Goal: Navigation & Orientation: Find specific page/section

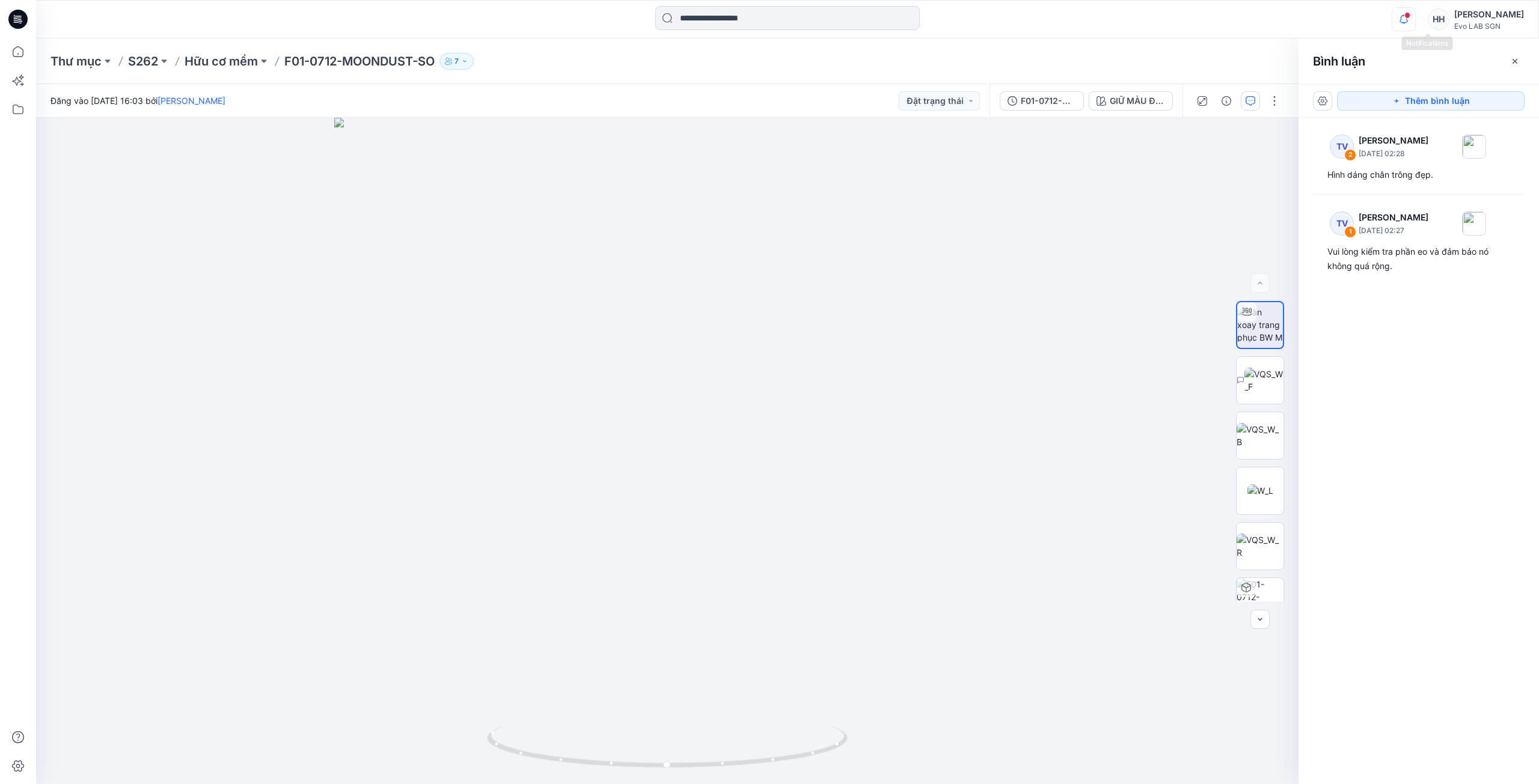
click at [1415, 19] on icon "button" at bounding box center [1404, 19] width 23 height 24
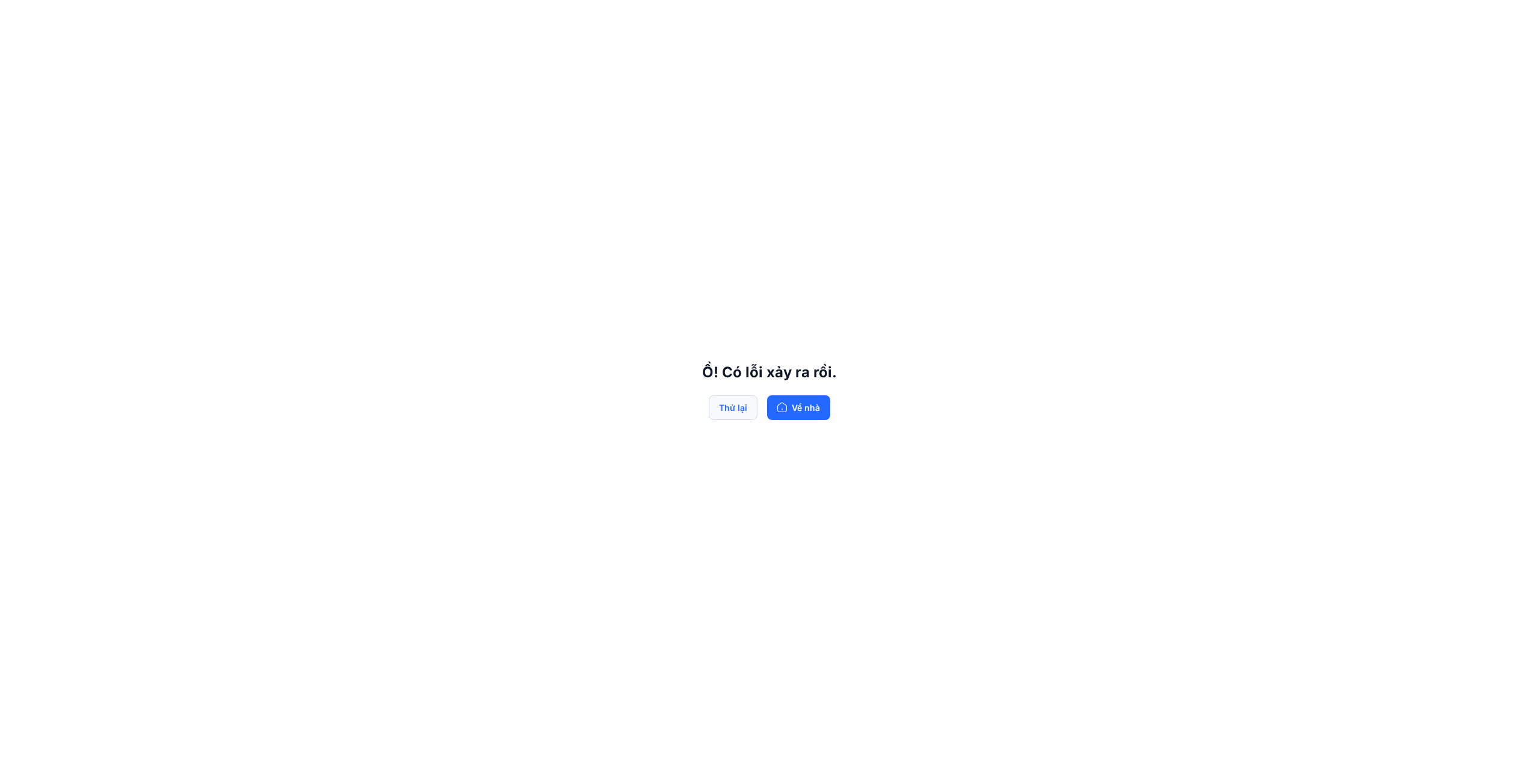
click at [714, 414] on button "Thử lại" at bounding box center [733, 407] width 49 height 24
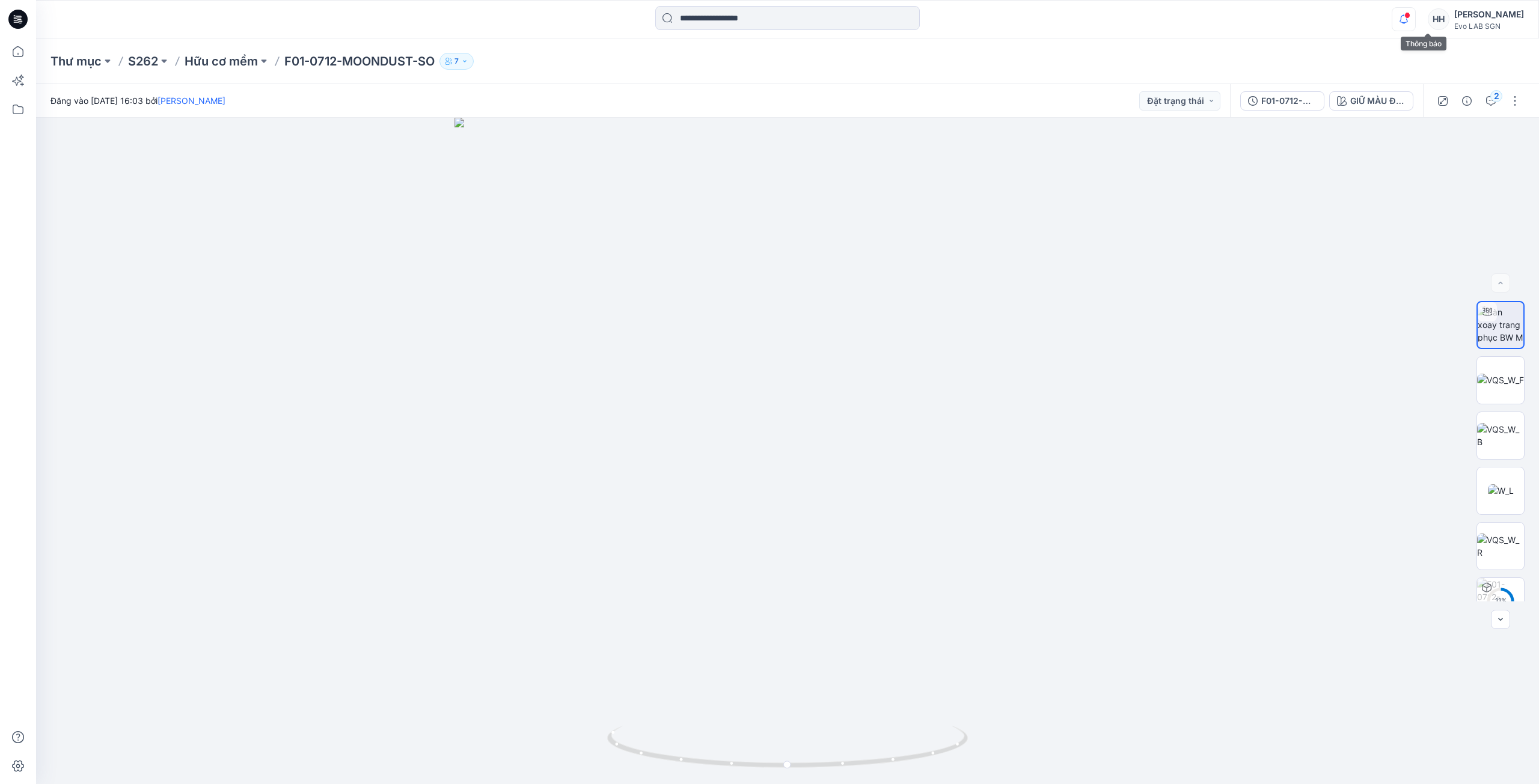
click at [1415, 26] on icon "button" at bounding box center [1404, 19] width 23 height 24
click at [1410, 18] on span at bounding box center [1407, 15] width 6 height 6
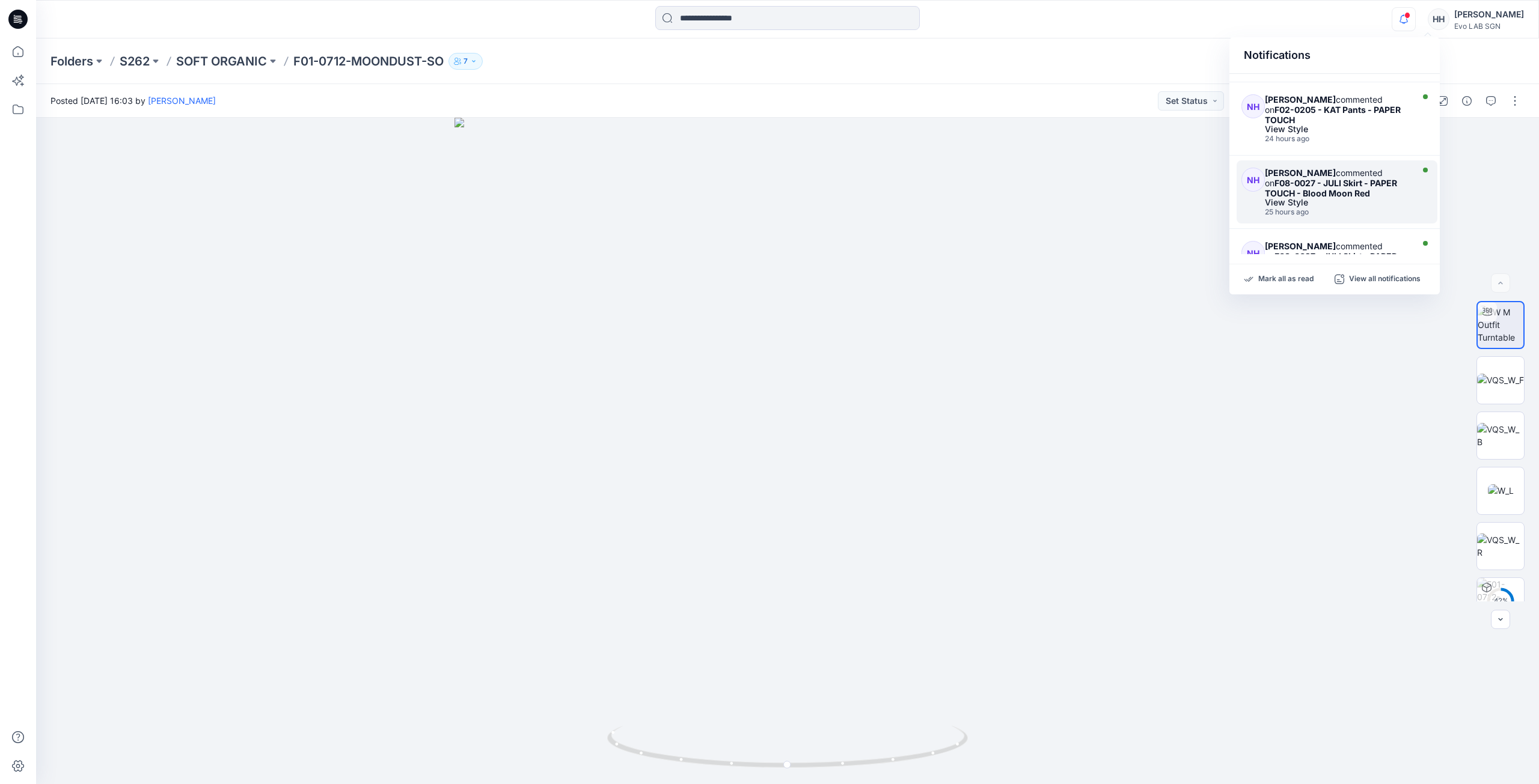
scroll to position [120, 0]
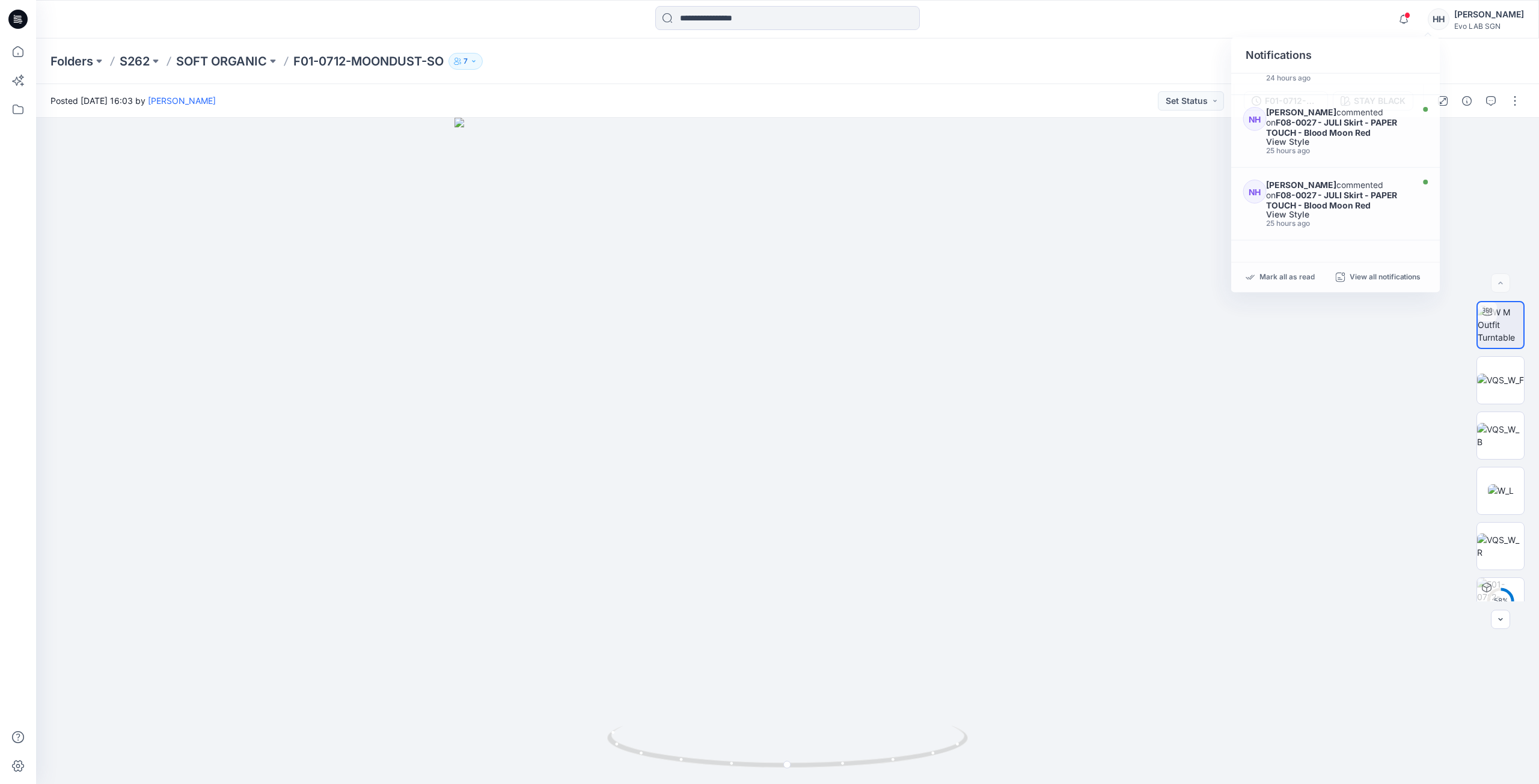
click at [1387, 29] on div "Notifications NH [PERSON_NAME] commented on M02-0018 - [PERSON_NAME] - COTTON T…" at bounding box center [787, 19] width 1502 height 26
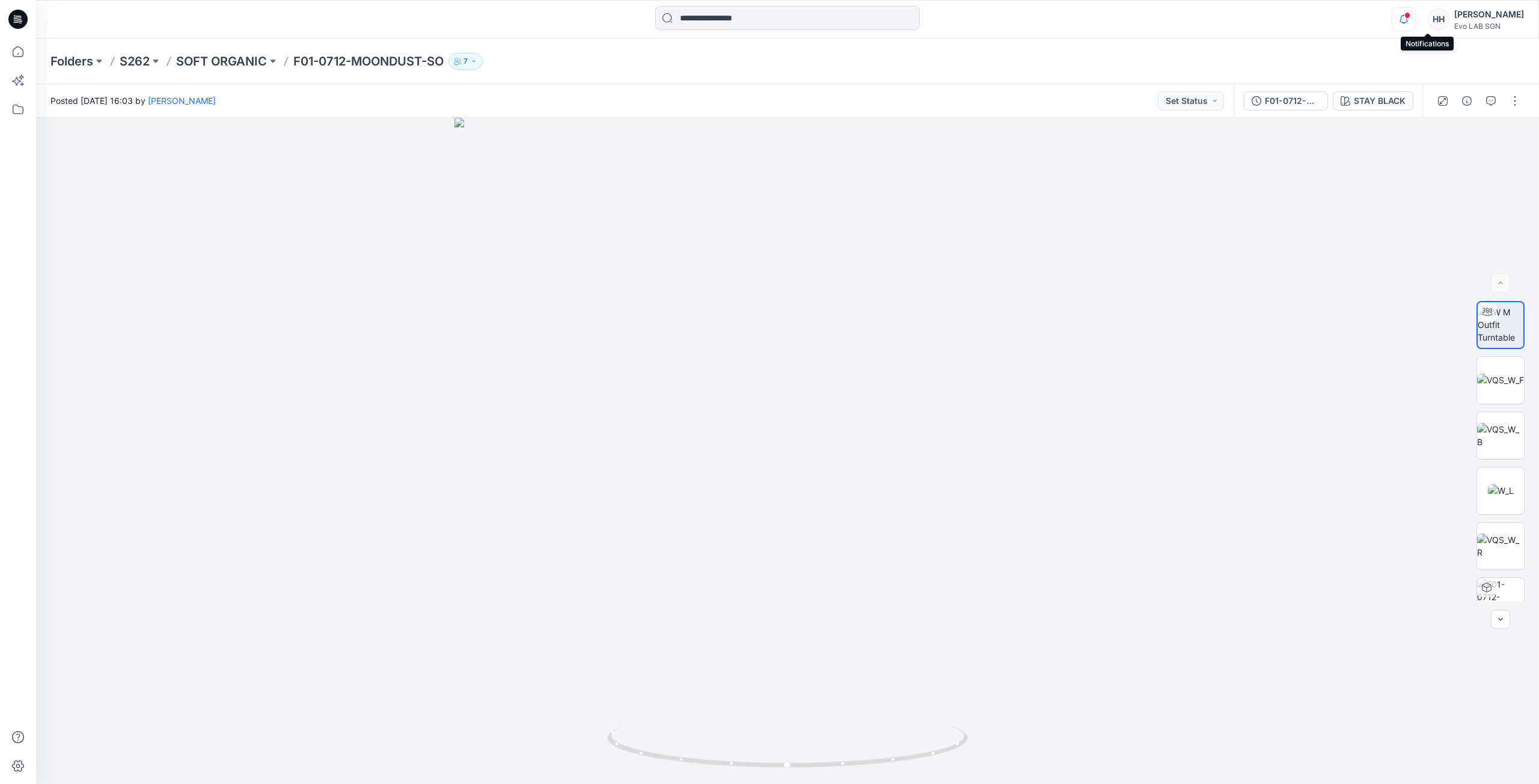
click at [1415, 21] on icon "button" at bounding box center [1404, 19] width 23 height 24
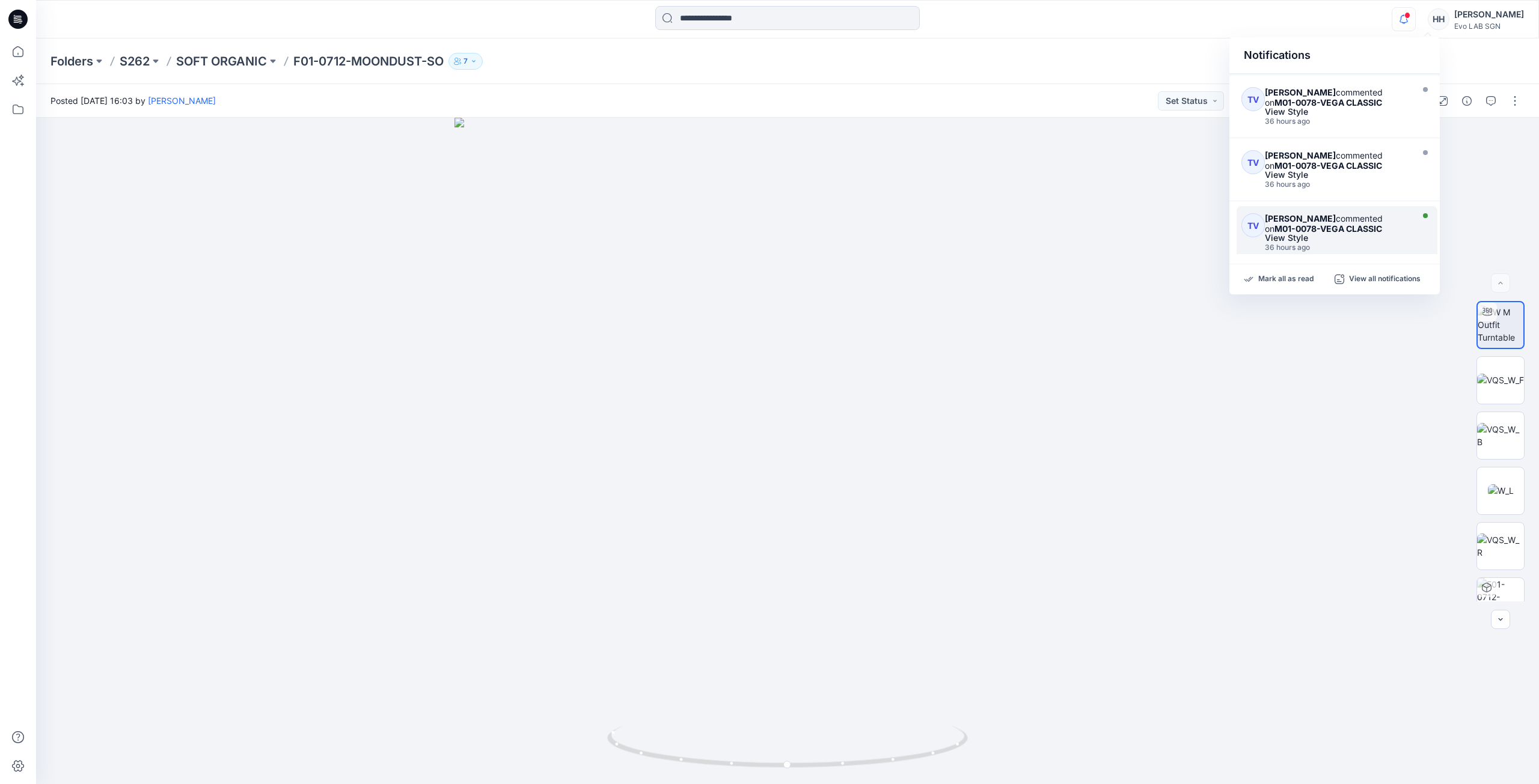
scroll to position [485, 0]
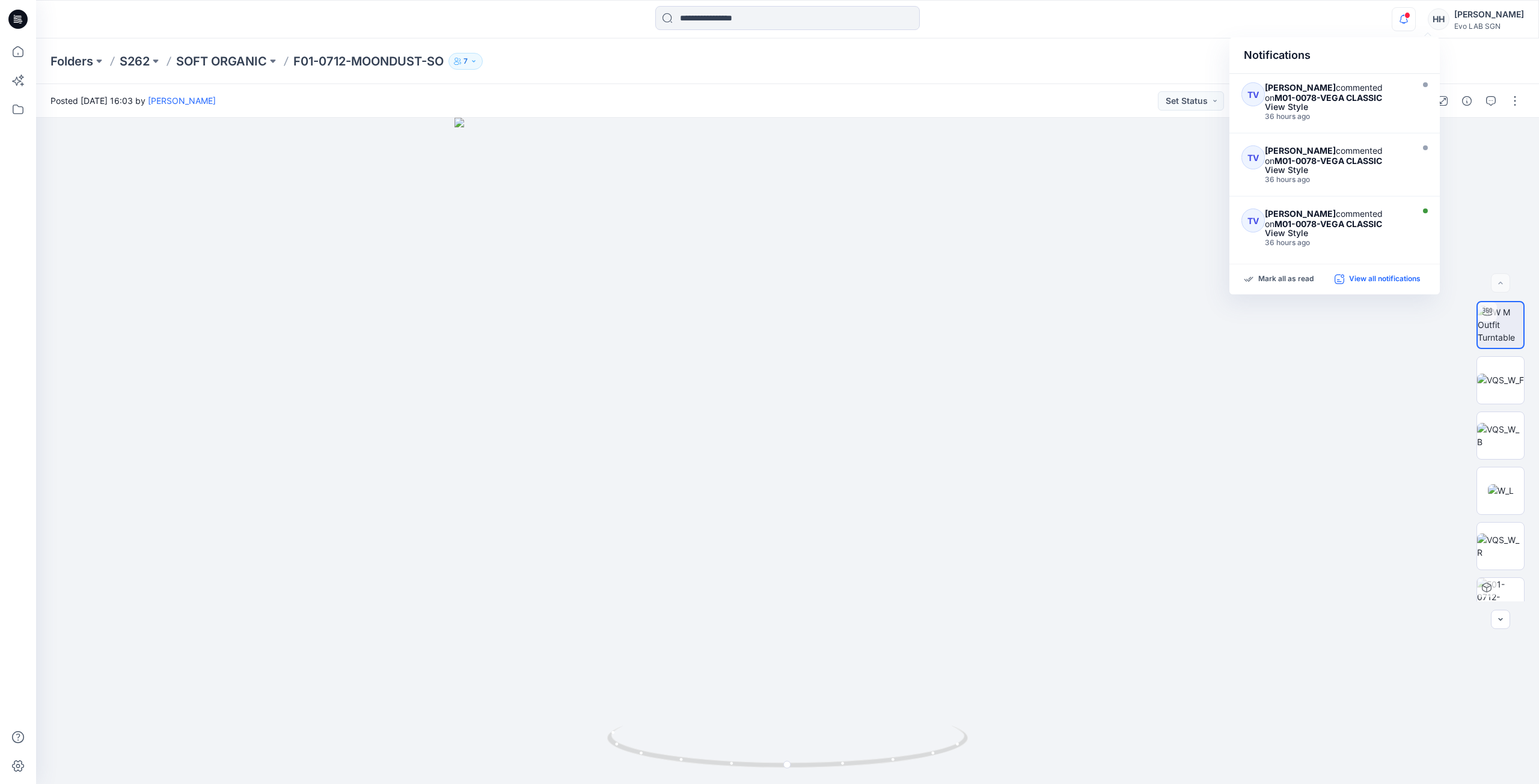
click at [1368, 279] on p "View all notifications" at bounding box center [1385, 279] width 72 height 11
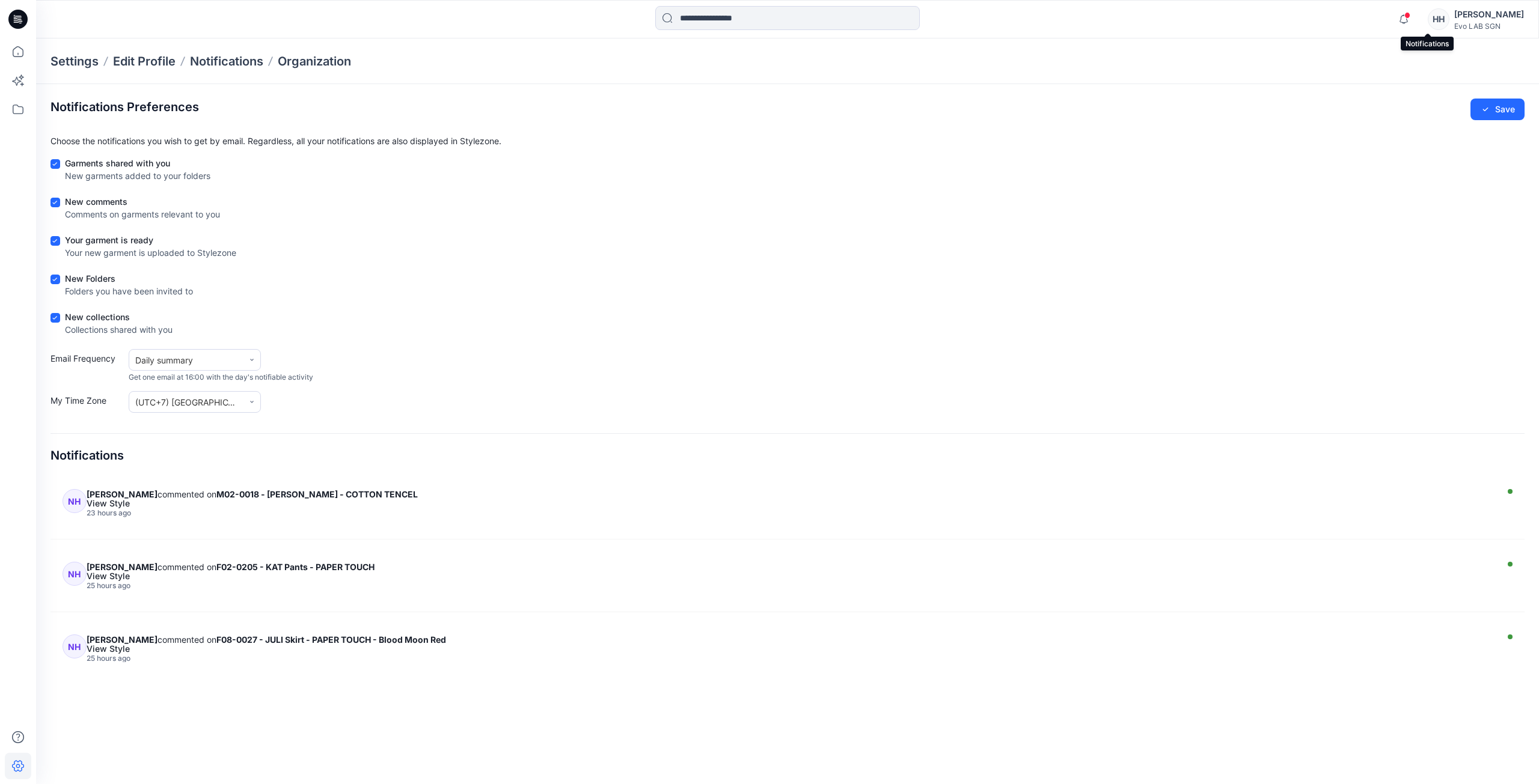
click at [1410, 16] on span at bounding box center [1407, 15] width 6 height 6
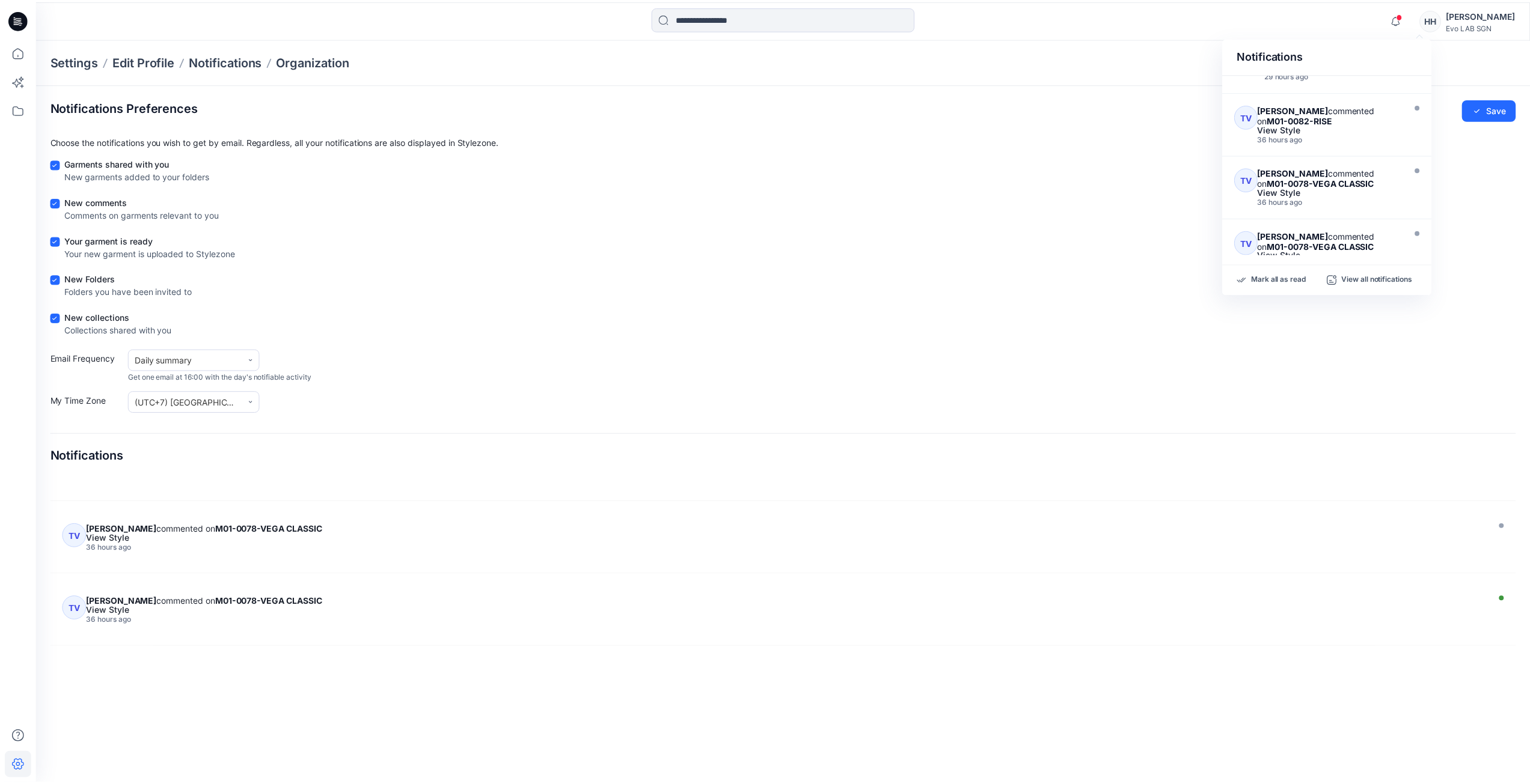
scroll to position [485, 0]
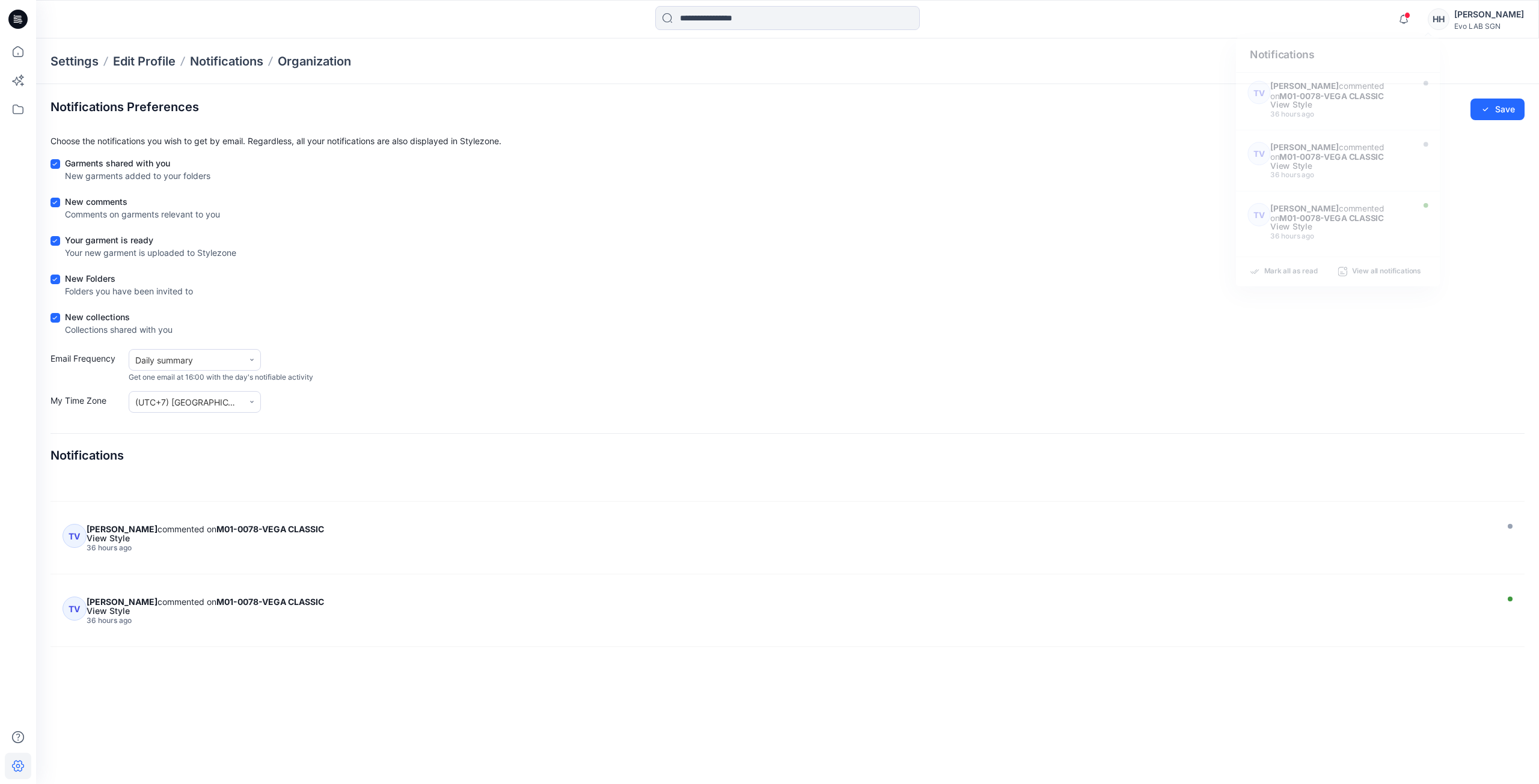
click at [904, 163] on div "Garments shared with you New garments added to your folders" at bounding box center [788, 172] width 1474 height 30
click at [1415, 21] on icon "button" at bounding box center [1404, 19] width 23 height 24
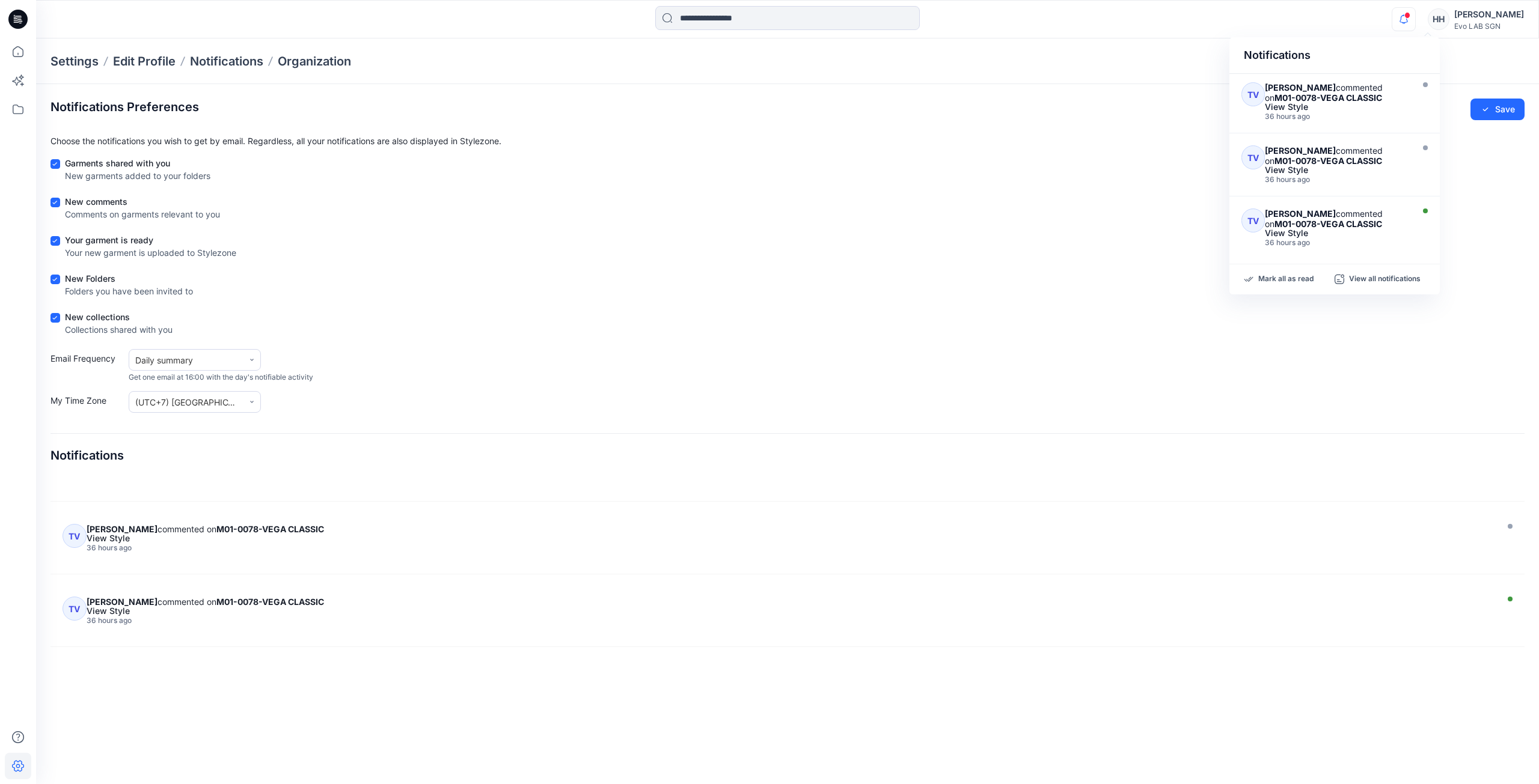
click at [1084, 298] on div "New Folders Folders you have been invited to" at bounding box center [788, 287] width 1474 height 30
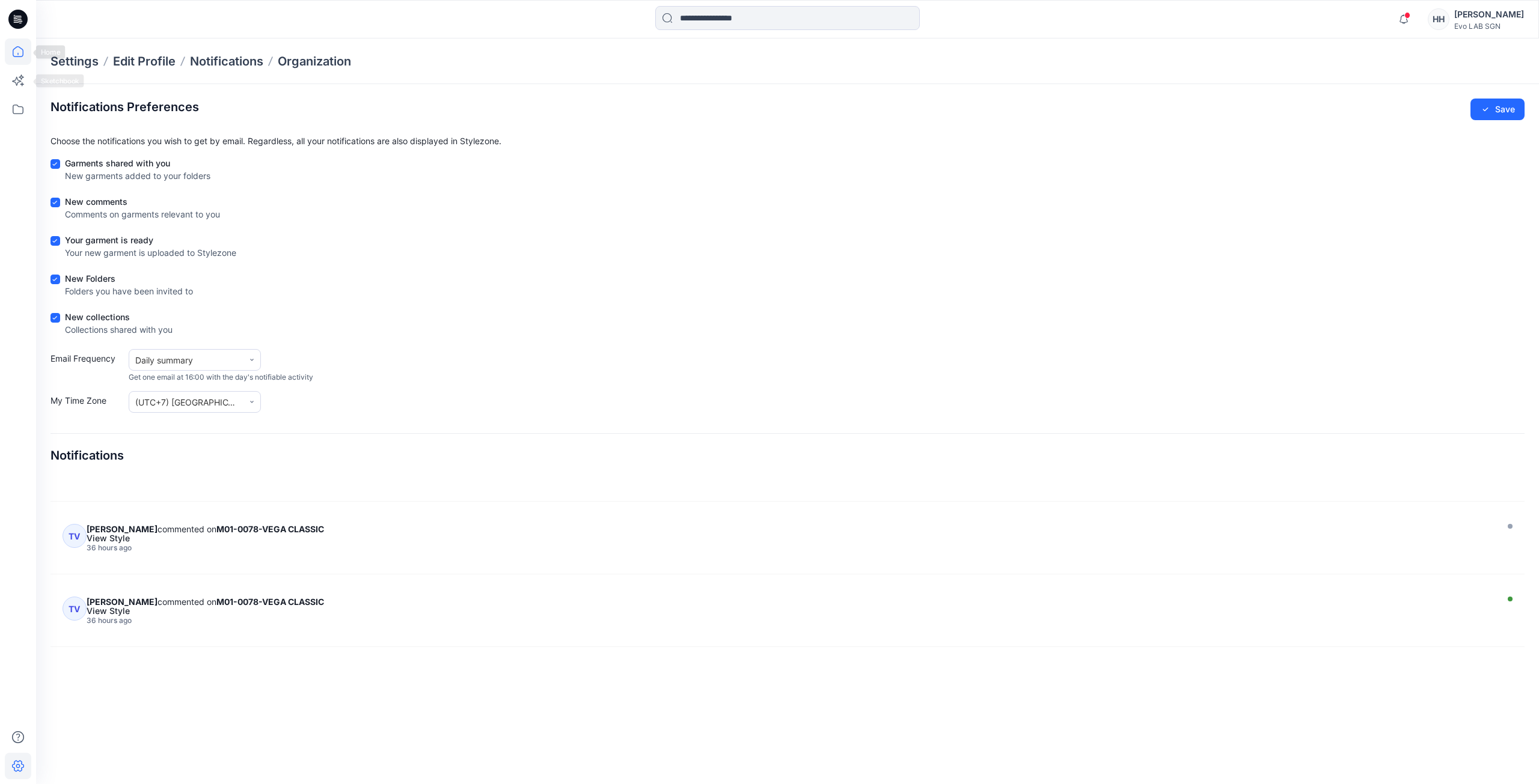
click at [19, 54] on icon at bounding box center [18, 52] width 26 height 26
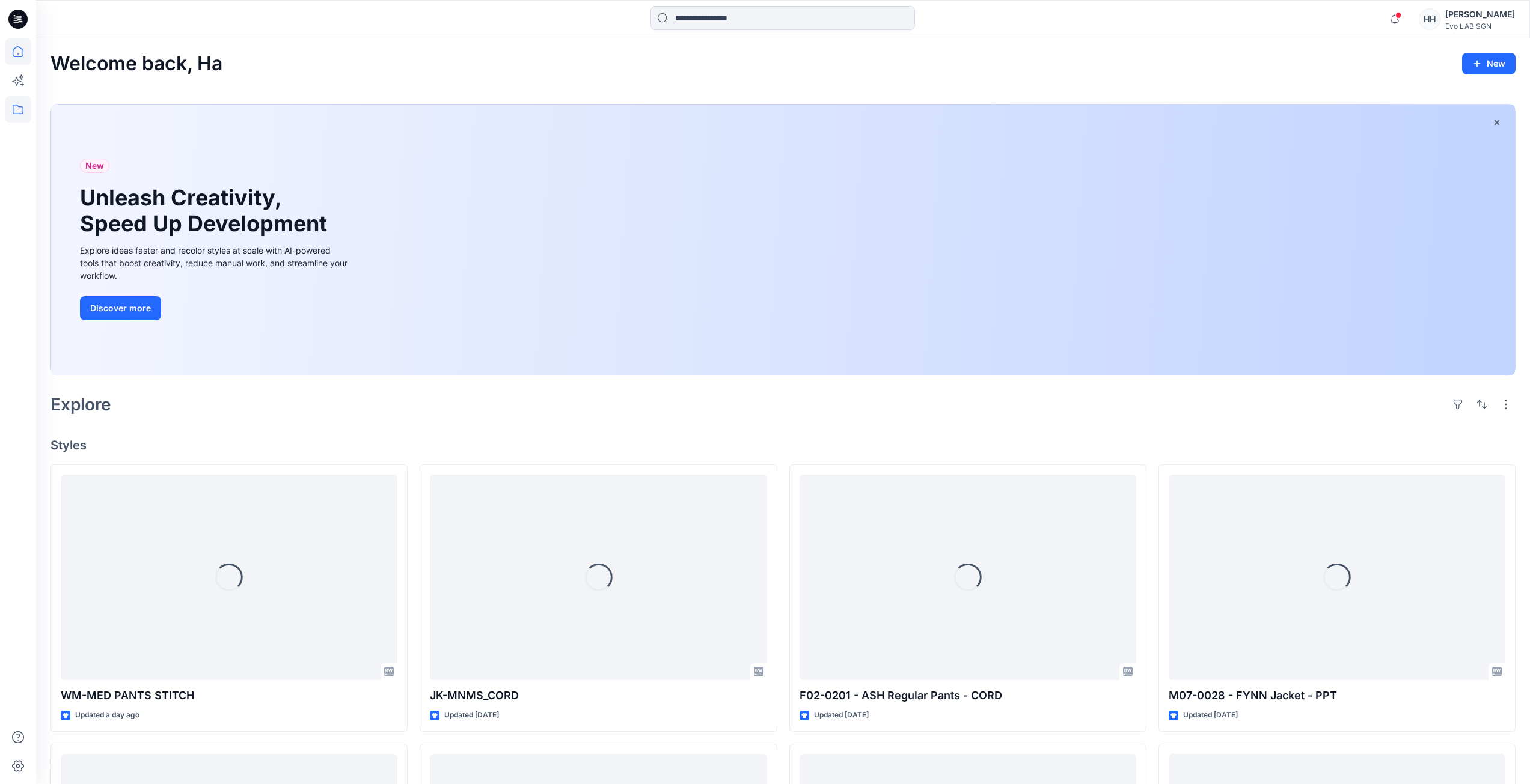
click at [19, 106] on icon at bounding box center [18, 109] width 27 height 26
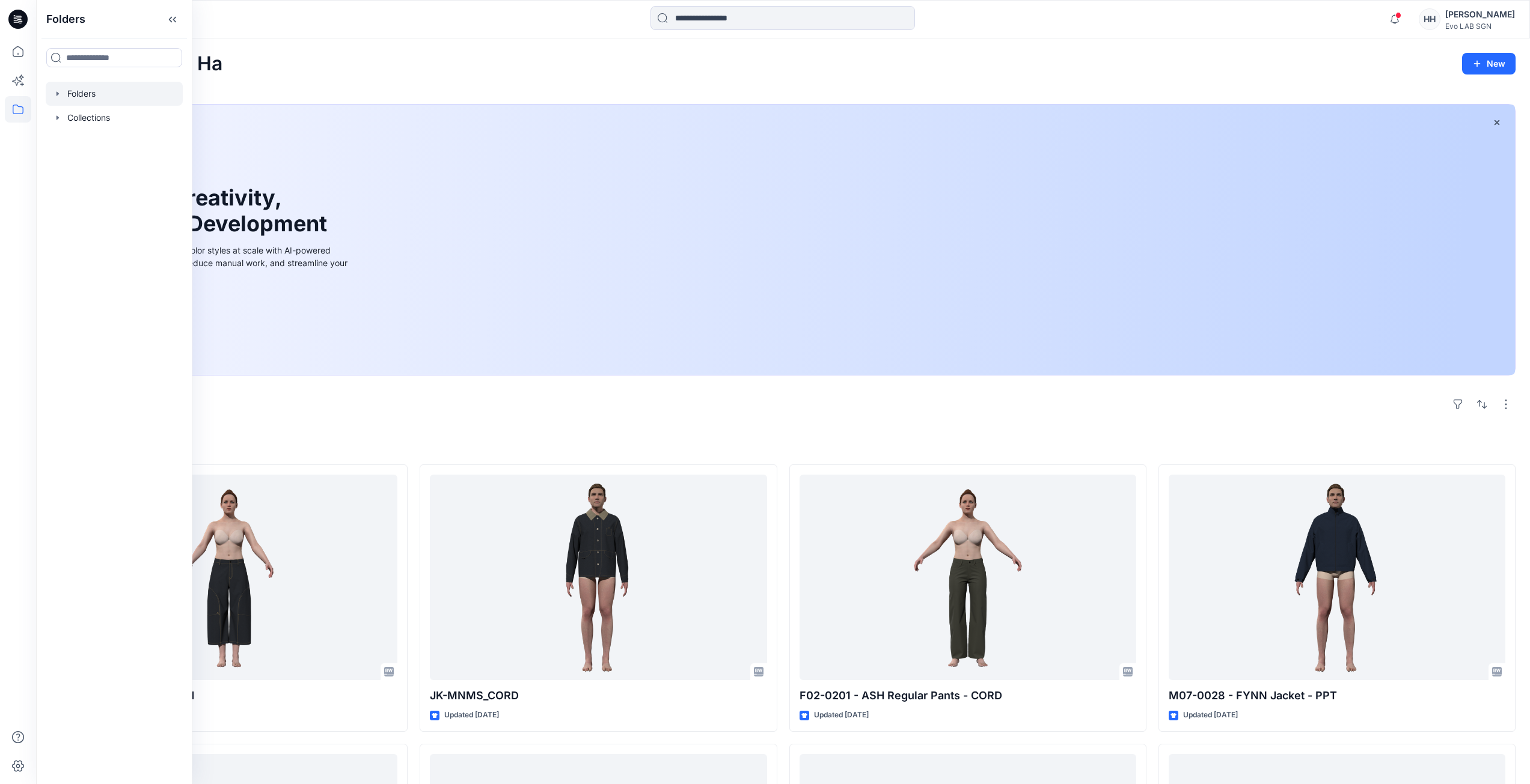
click at [101, 89] on div at bounding box center [114, 94] width 137 height 24
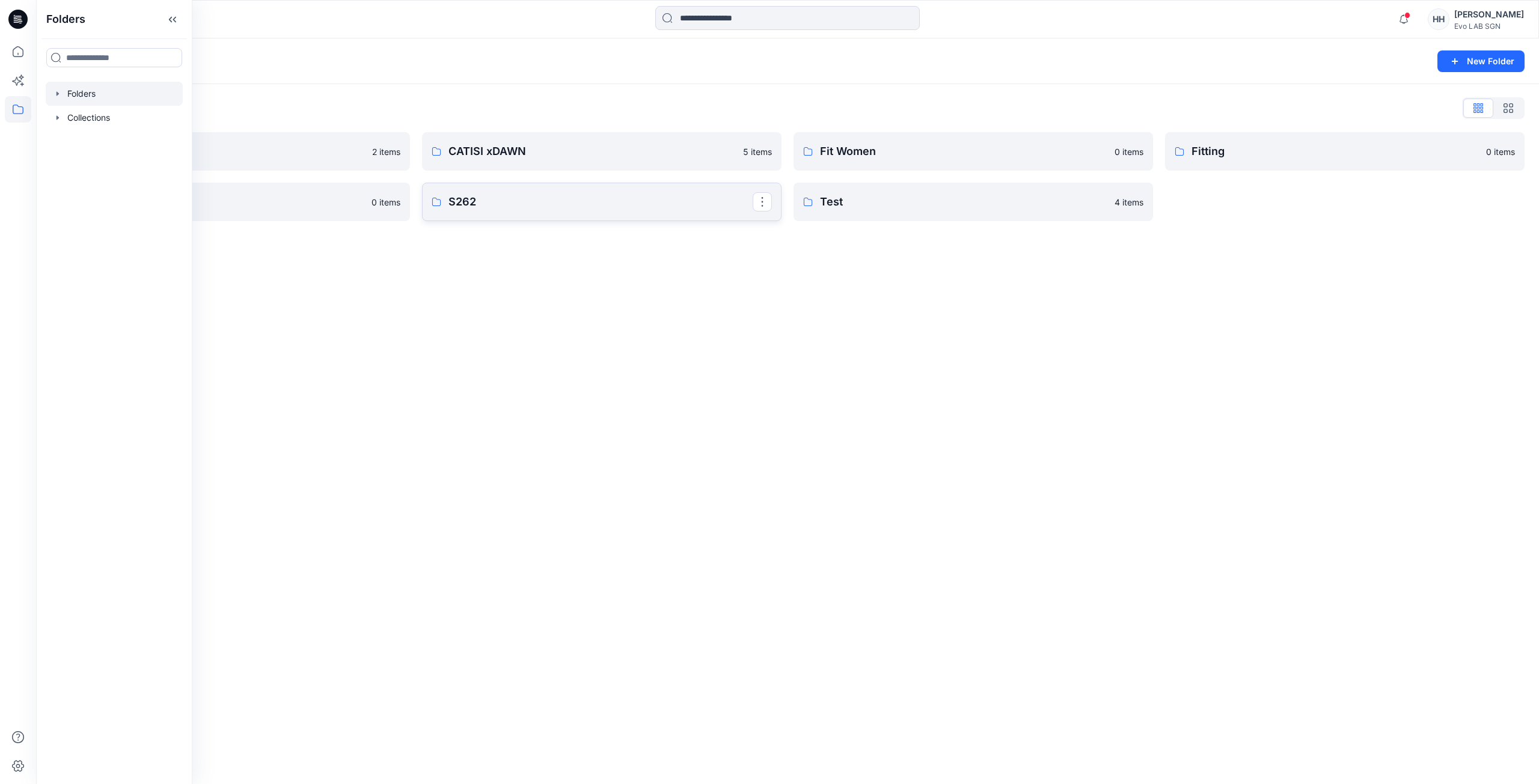
click at [500, 202] on p "S262" at bounding box center [600, 202] width 304 height 17
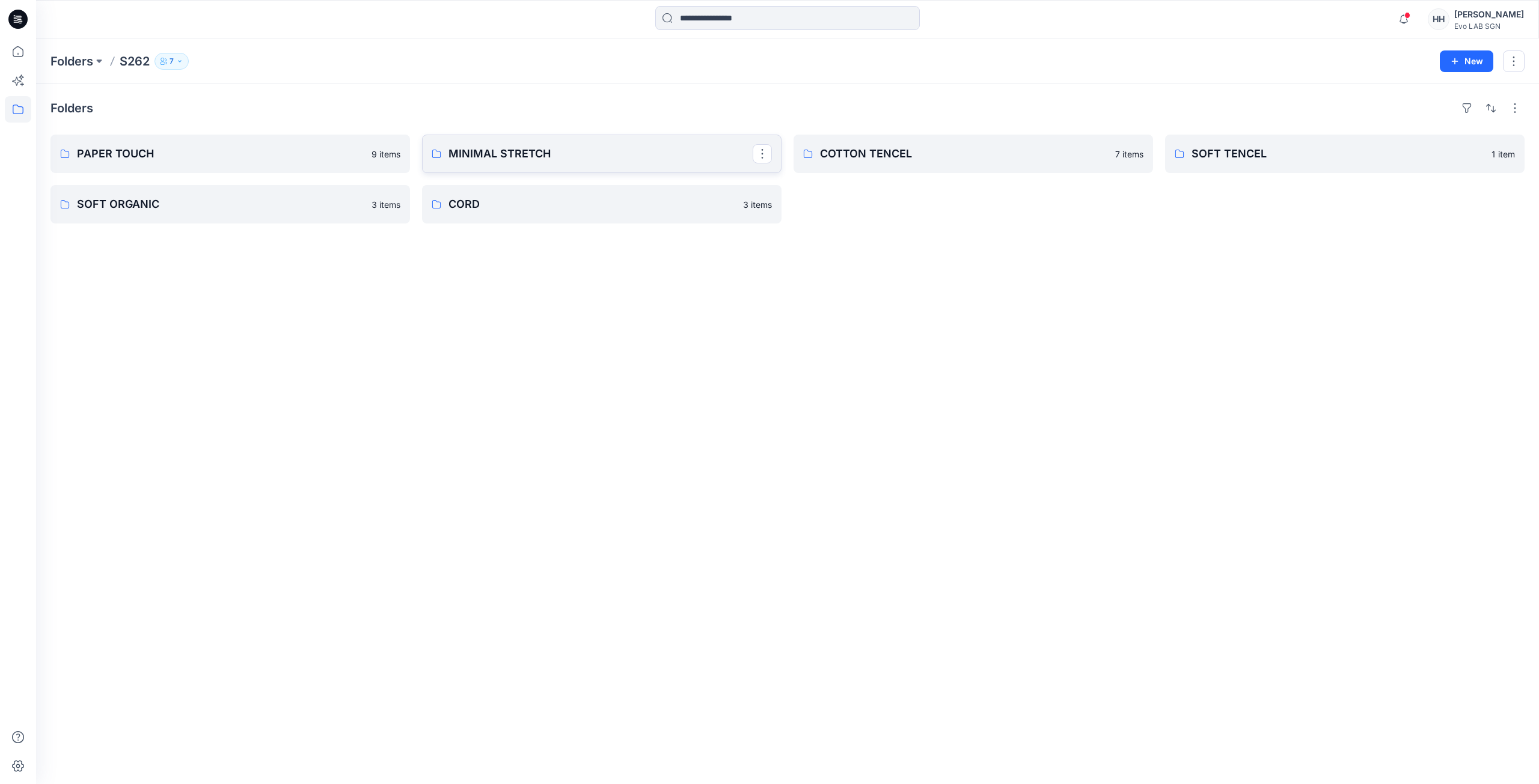
click at [597, 159] on p "MINIMAL STRETCH" at bounding box center [600, 154] width 304 height 17
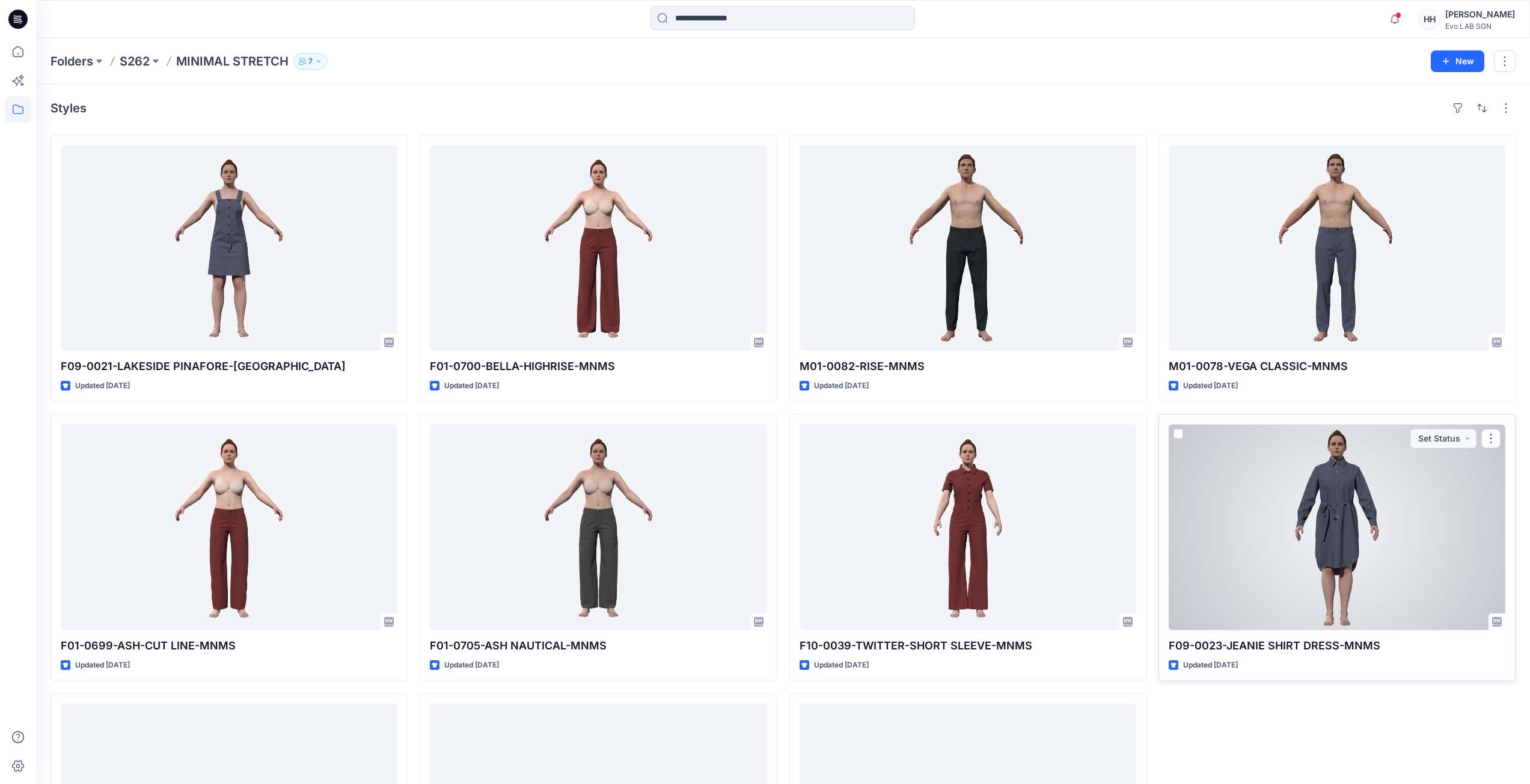
click at [1384, 539] on div at bounding box center [1337, 528] width 337 height 206
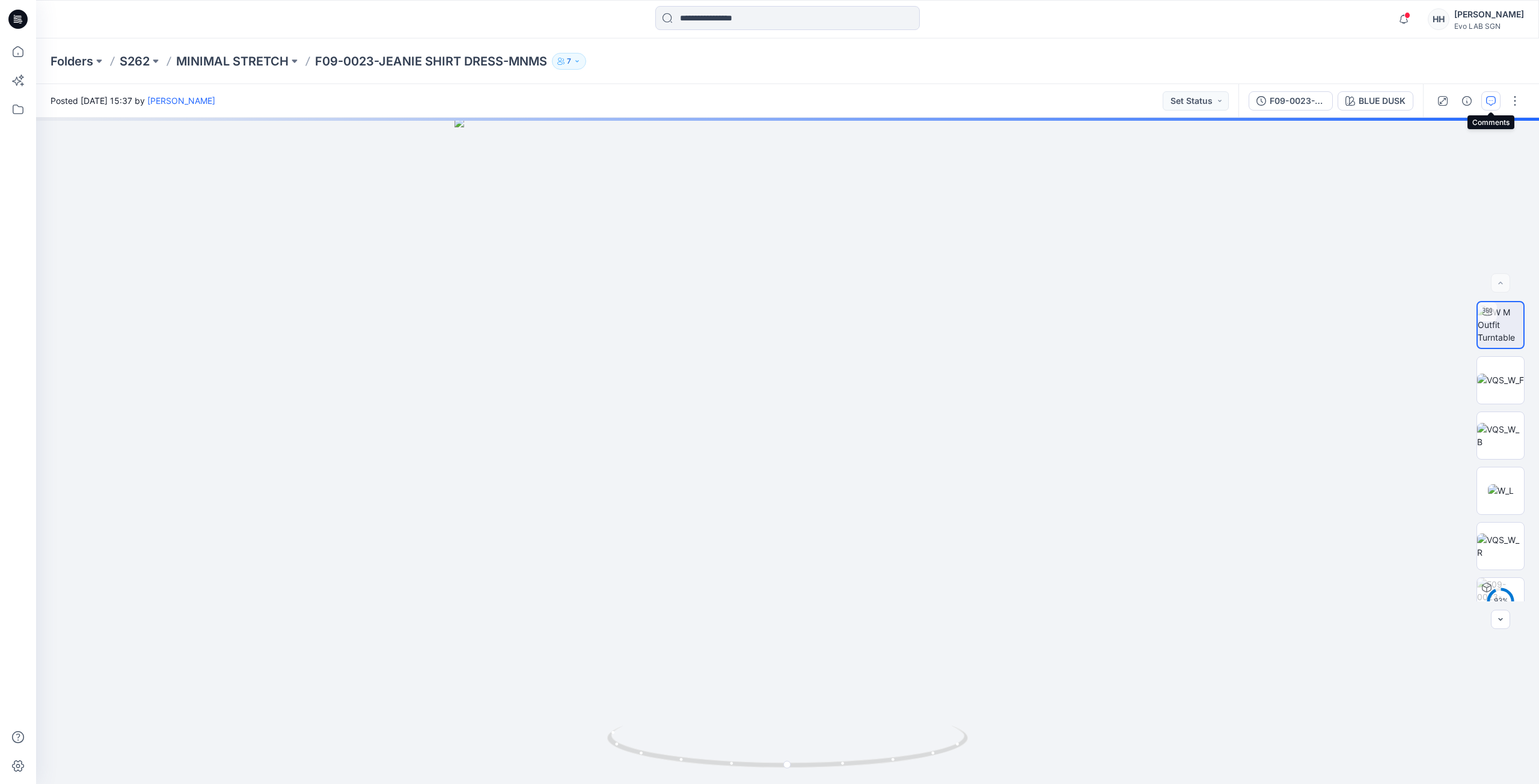
click at [1488, 101] on icon "button" at bounding box center [1490, 100] width 9 height 9
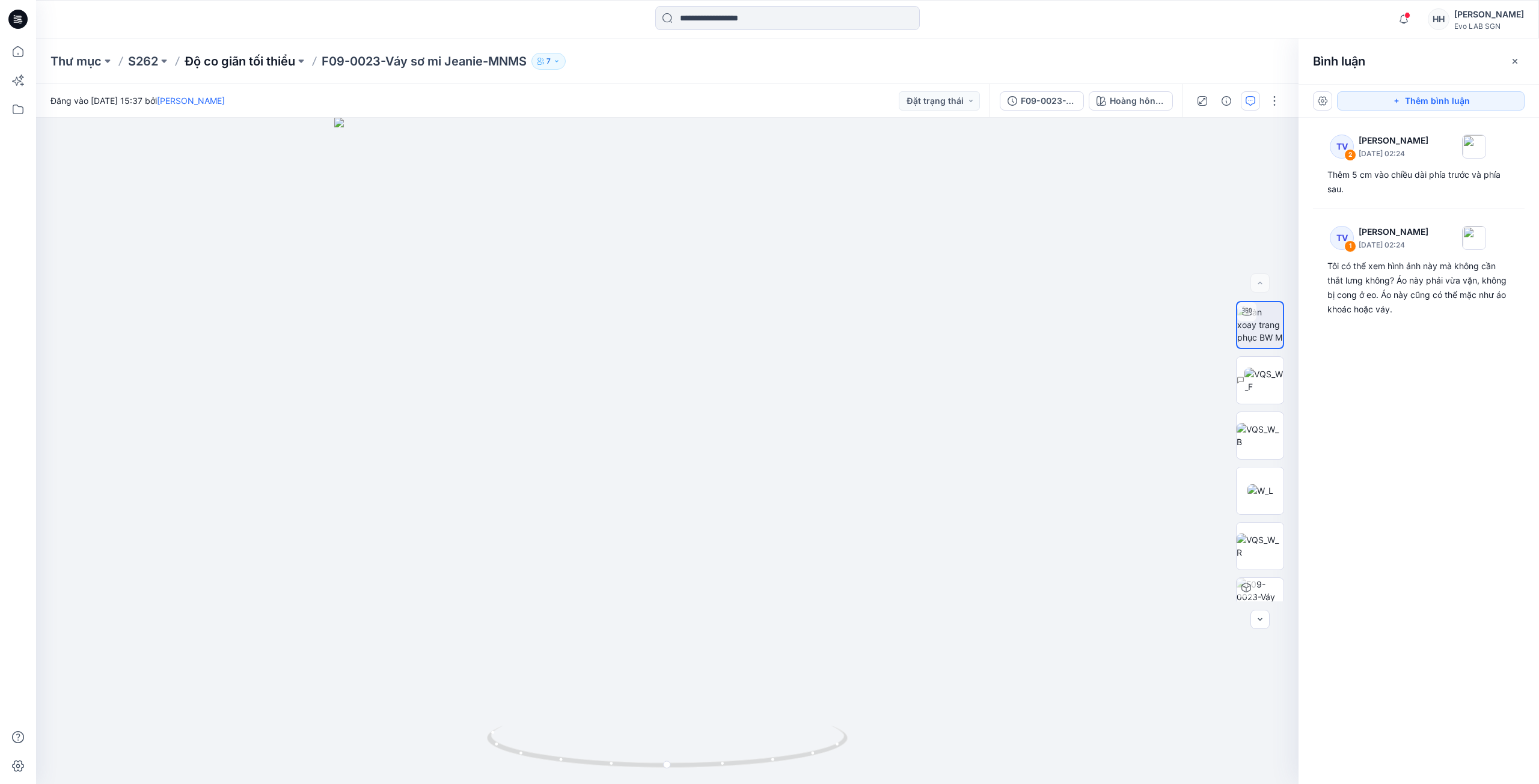
click at [260, 57] on font "Độ co giãn tối thiểu" at bounding box center [240, 62] width 110 height 14
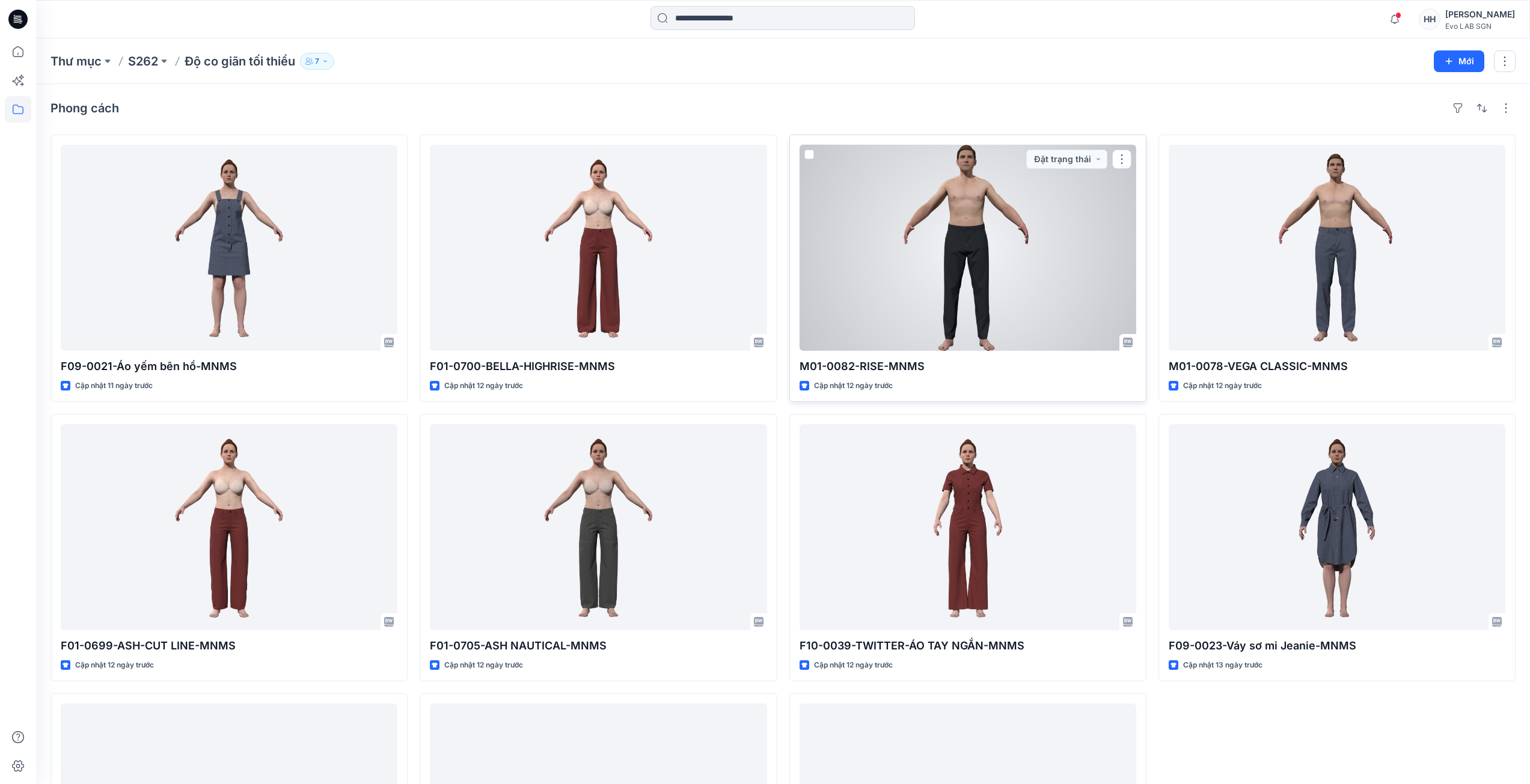
click at [1065, 279] on div at bounding box center [968, 248] width 337 height 206
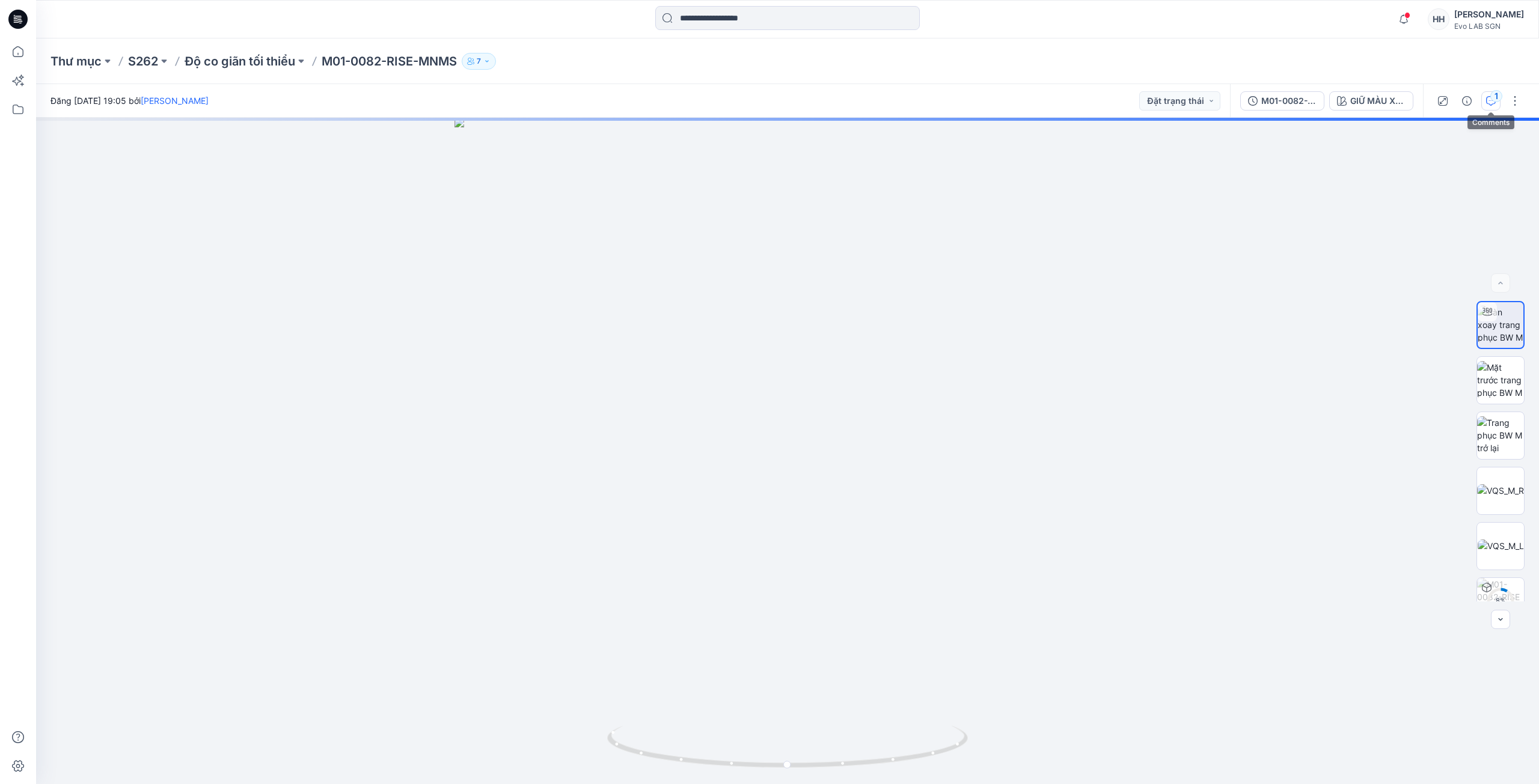
click at [1487, 103] on icon "button" at bounding box center [1490, 100] width 9 height 9
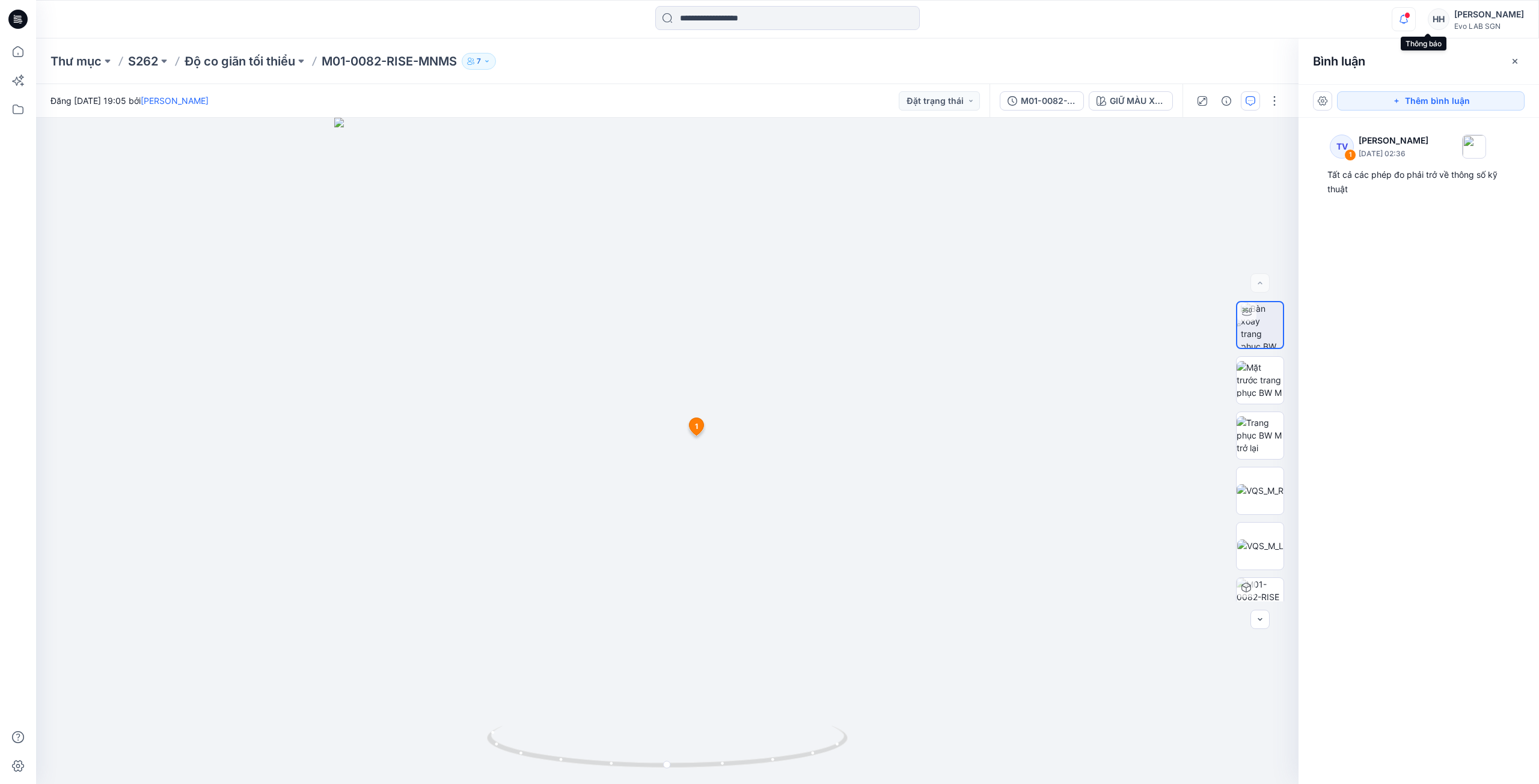
click at [1415, 16] on icon "button" at bounding box center [1404, 19] width 23 height 24
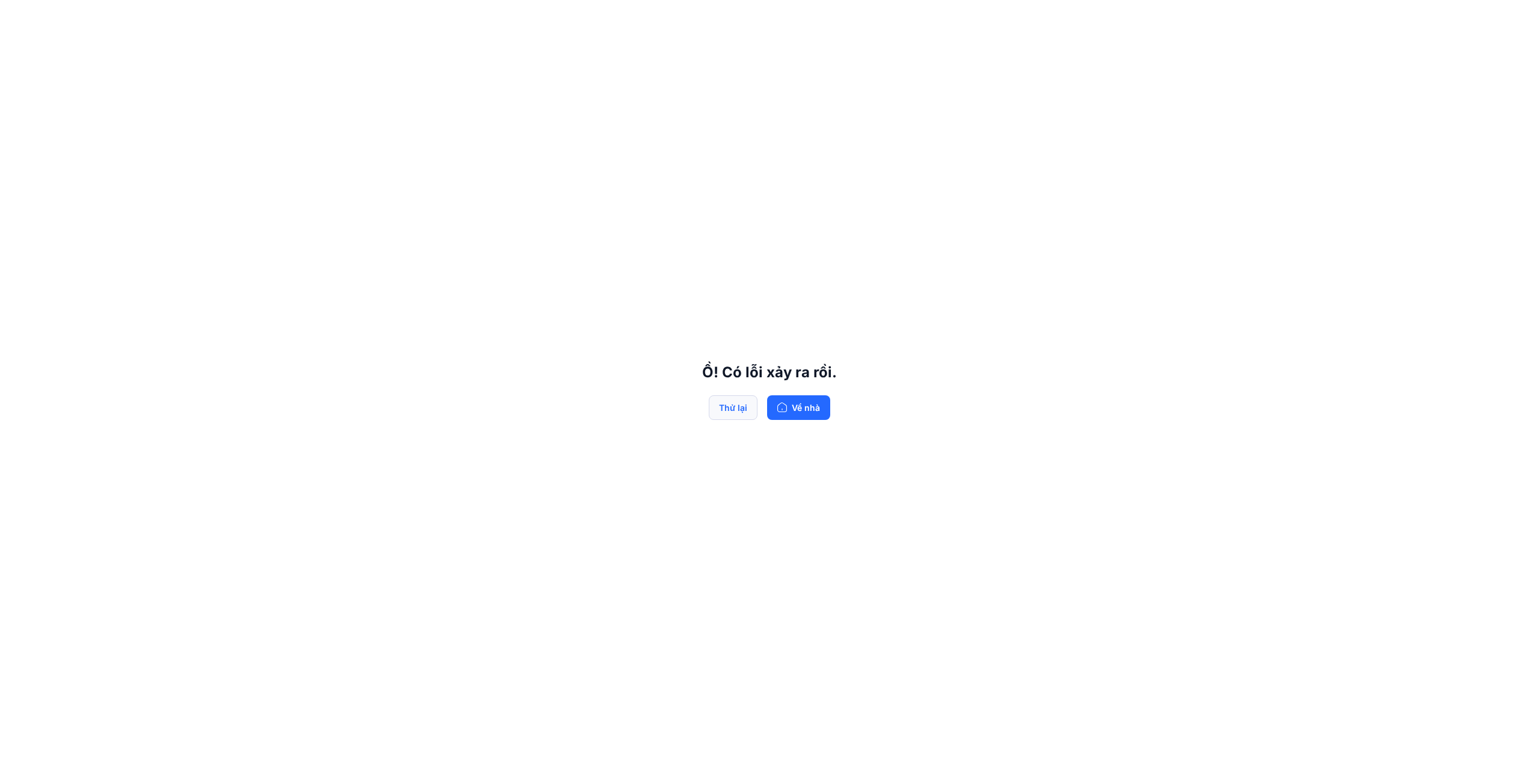
click at [733, 414] on font "Thử lại" at bounding box center [733, 407] width 28 height 14
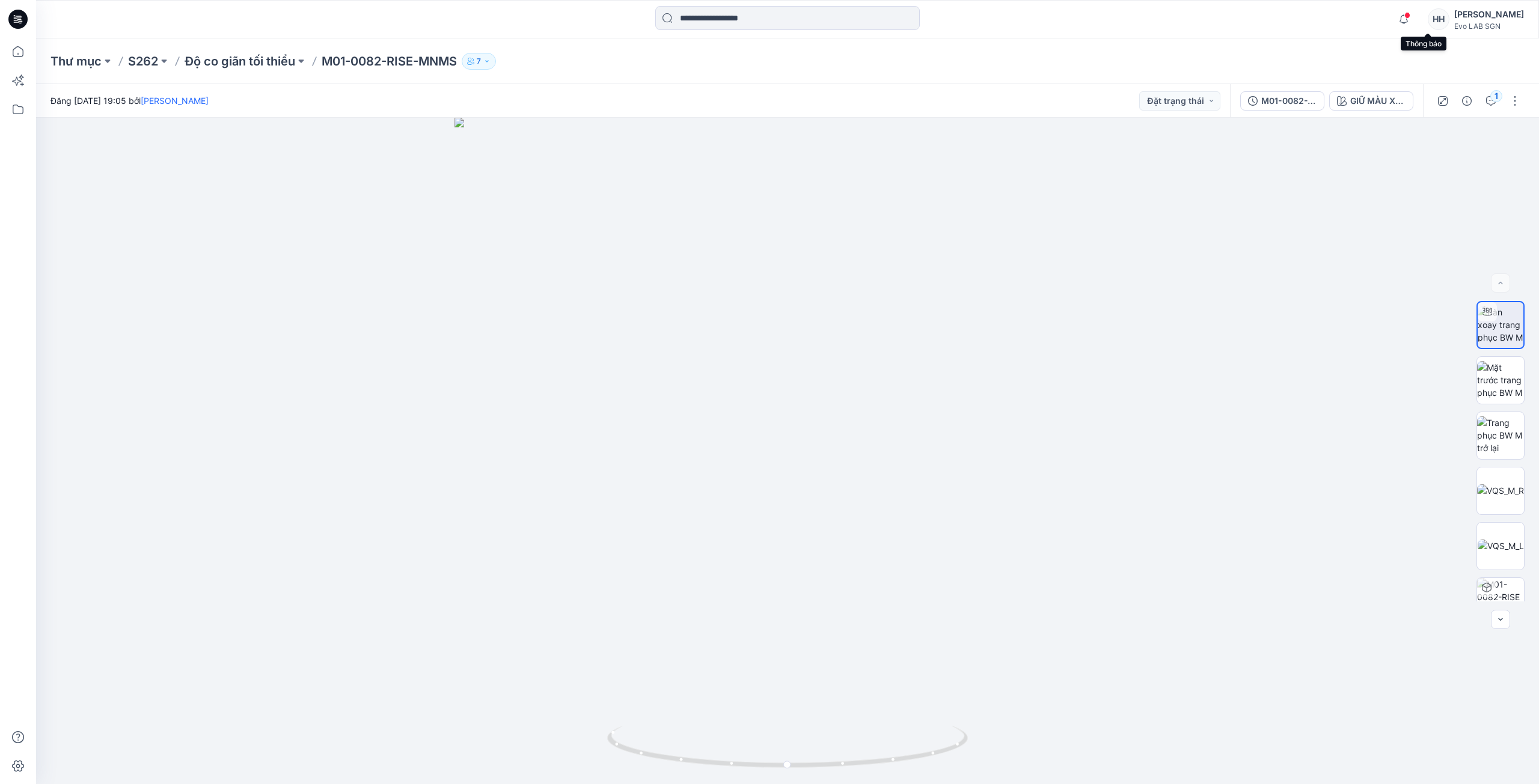
click at [1410, 18] on span at bounding box center [1407, 15] width 6 height 6
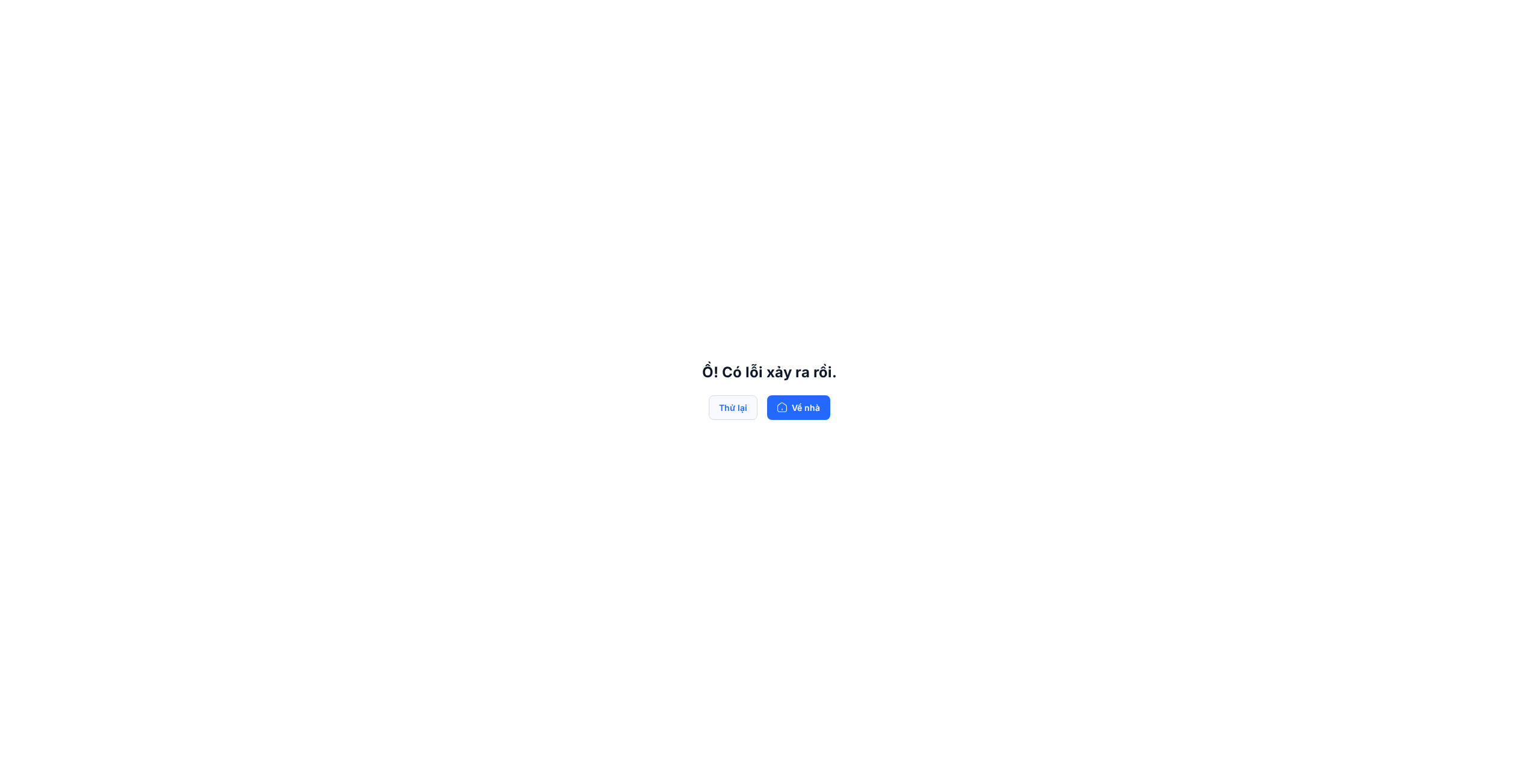
click at [729, 413] on font "Thử lại" at bounding box center [733, 407] width 28 height 10
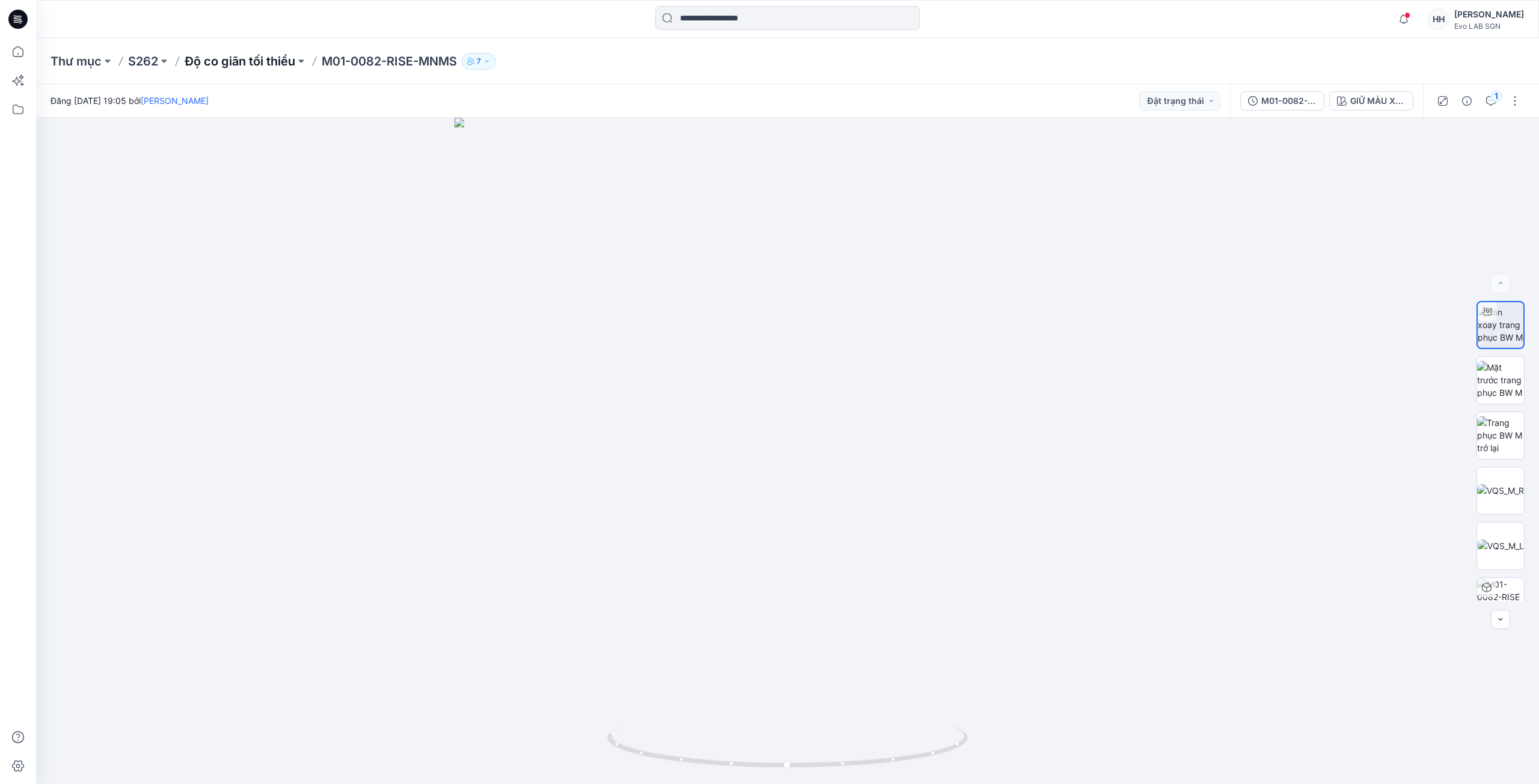
click at [242, 57] on font "Độ co giãn tối thiểu" at bounding box center [240, 62] width 110 height 14
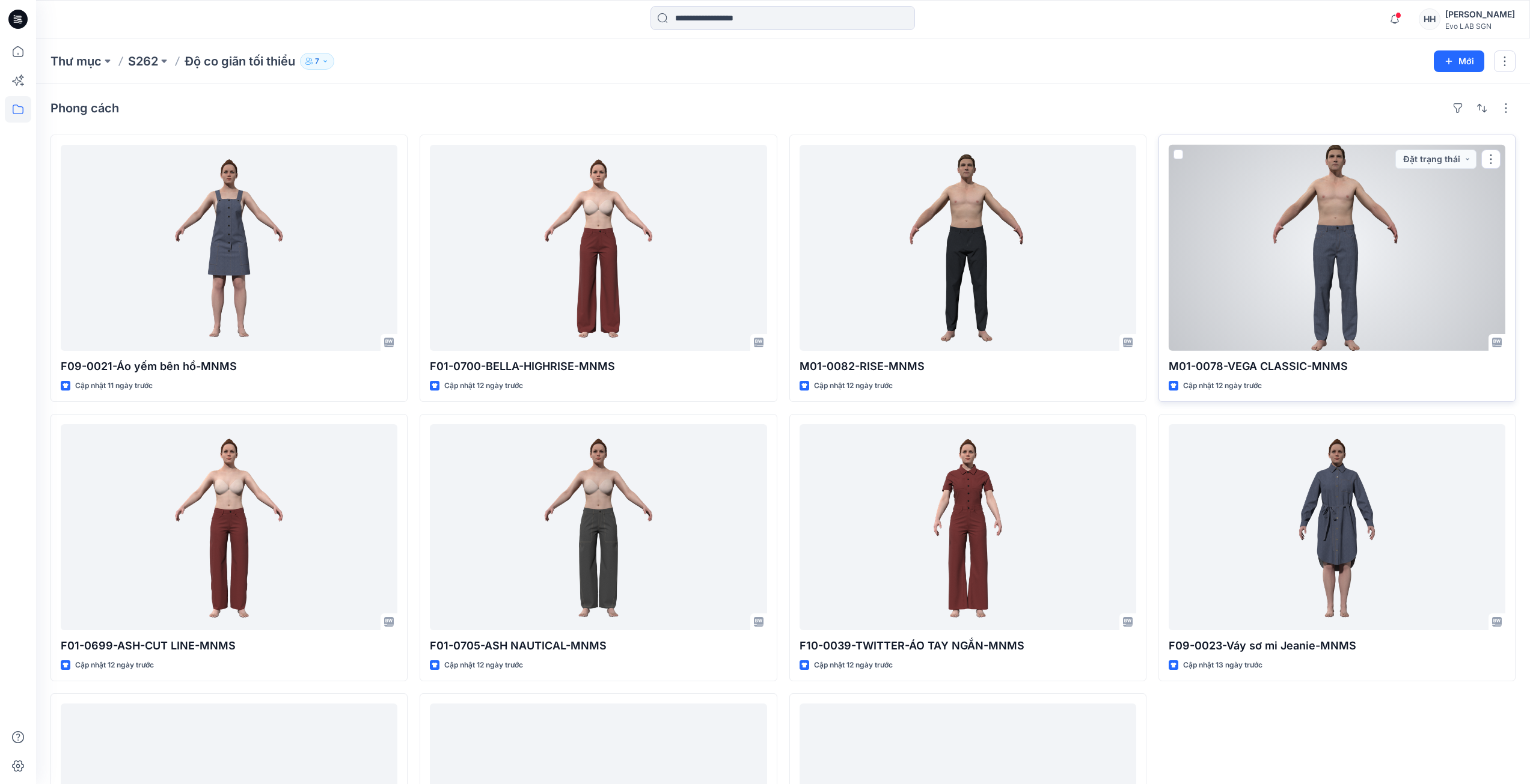
click at [1367, 286] on div at bounding box center [1337, 248] width 337 height 206
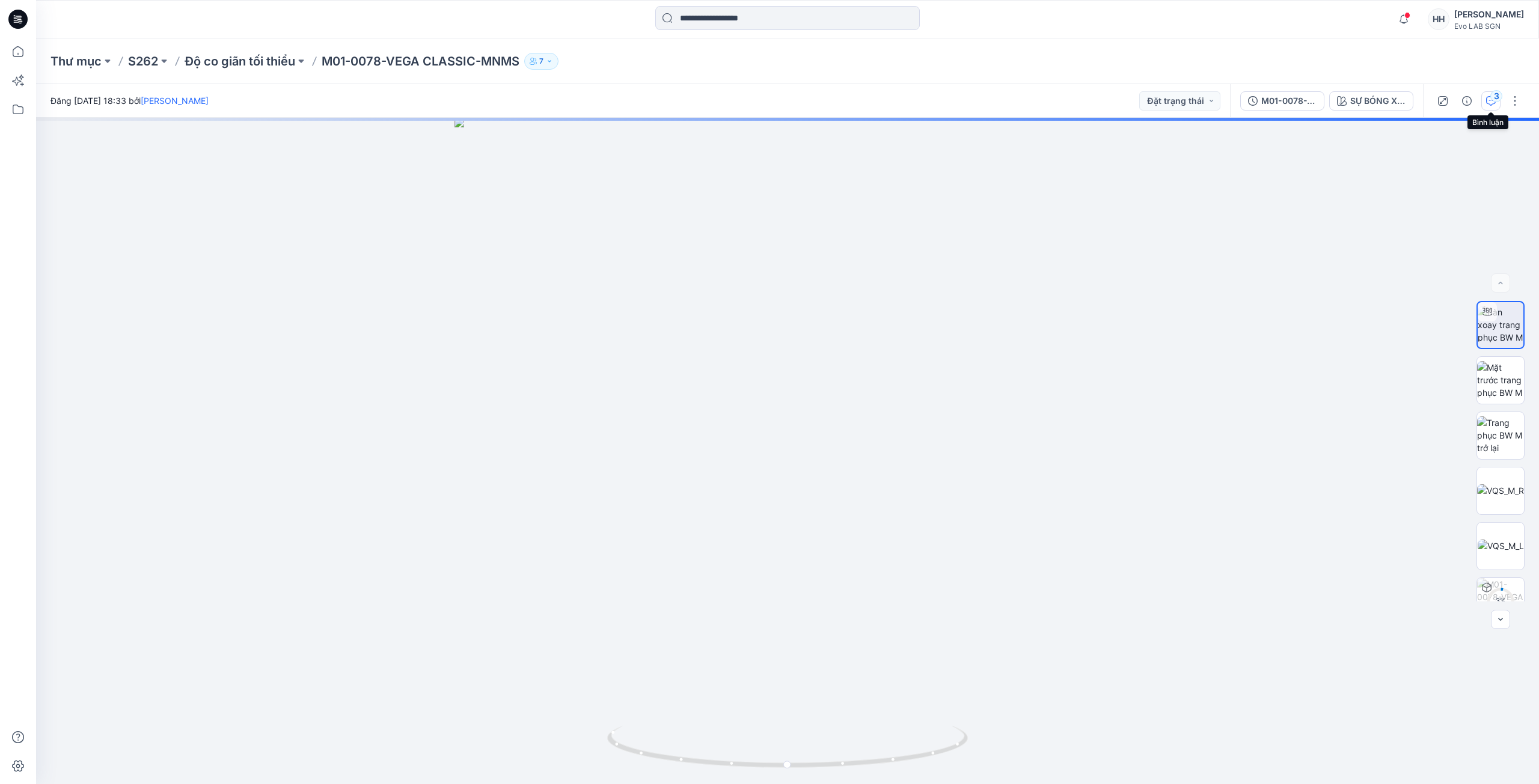
click at [1496, 102] on font "3" at bounding box center [1497, 96] width 6 height 13
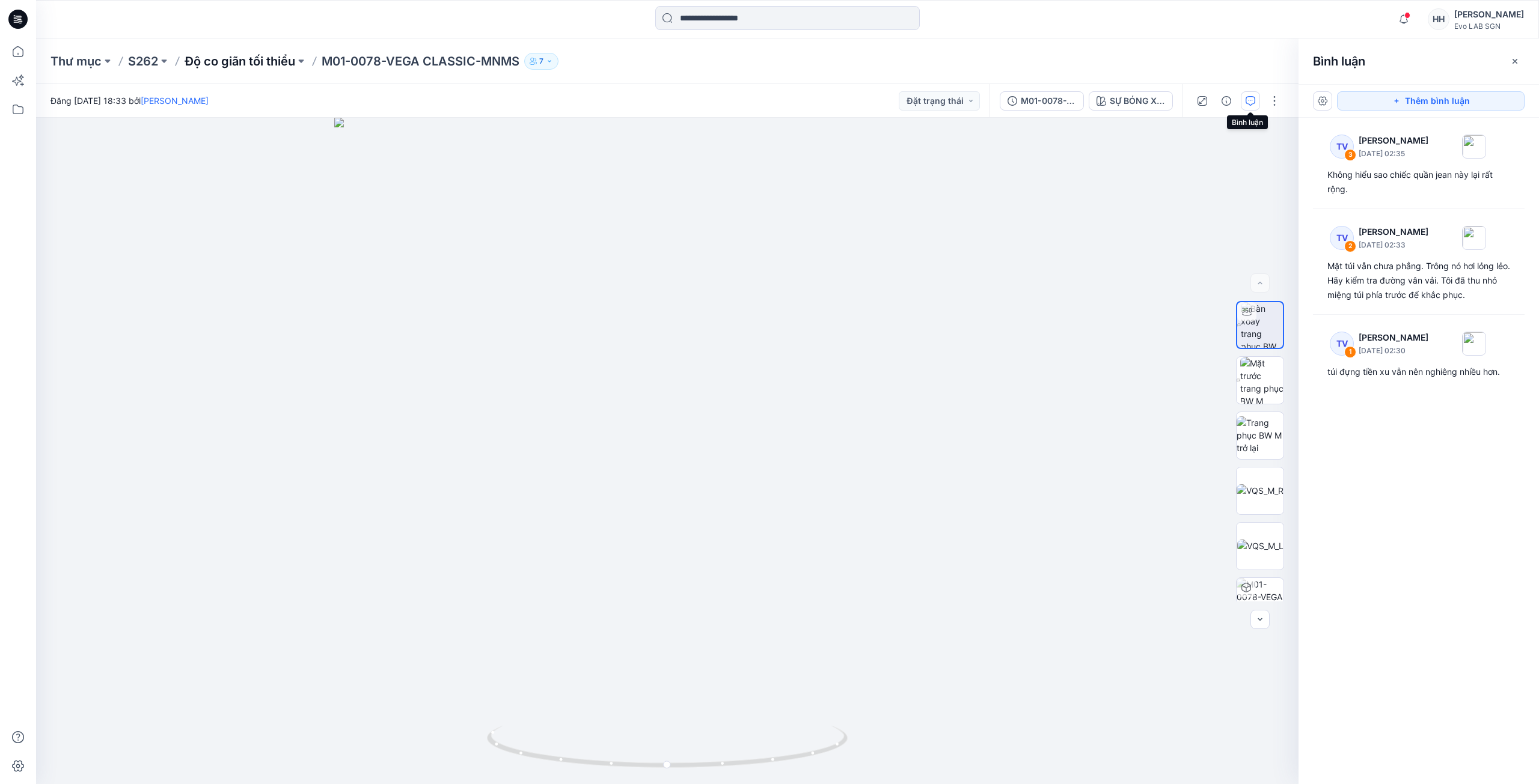
click at [268, 54] on font "Độ co giãn tối thiểu" at bounding box center [240, 62] width 110 height 14
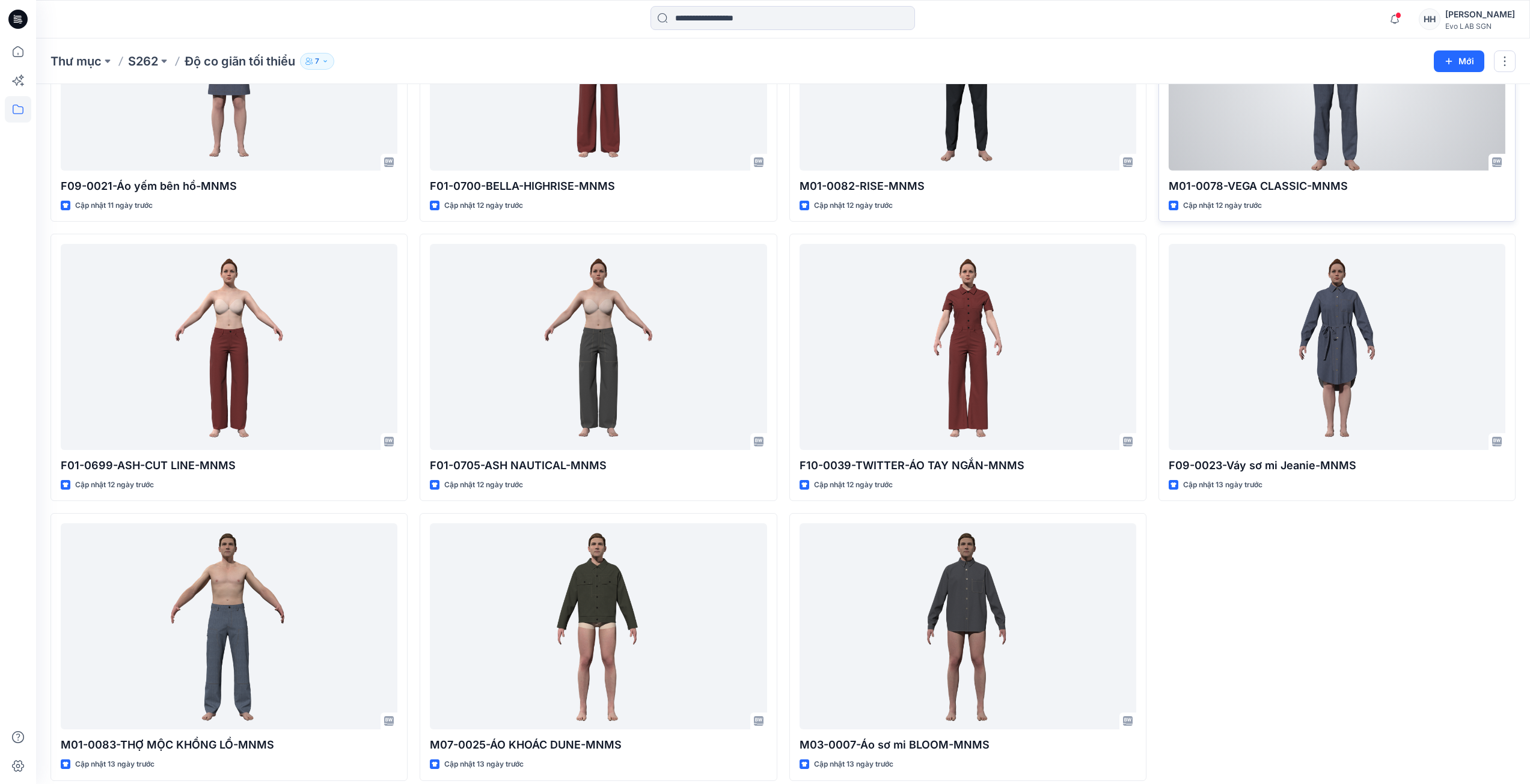
scroll to position [192, 0]
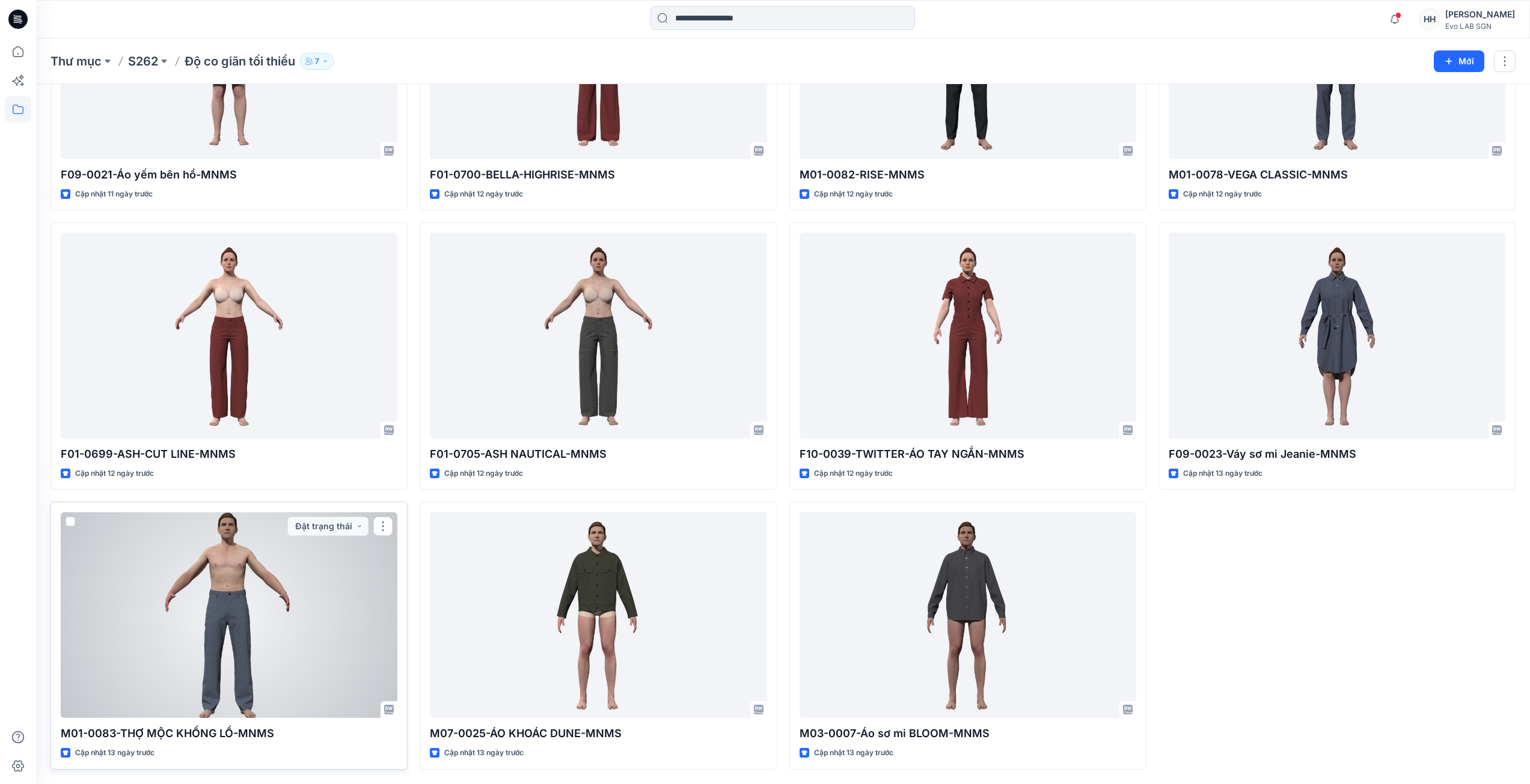
click at [350, 595] on div at bounding box center [229, 615] width 337 height 206
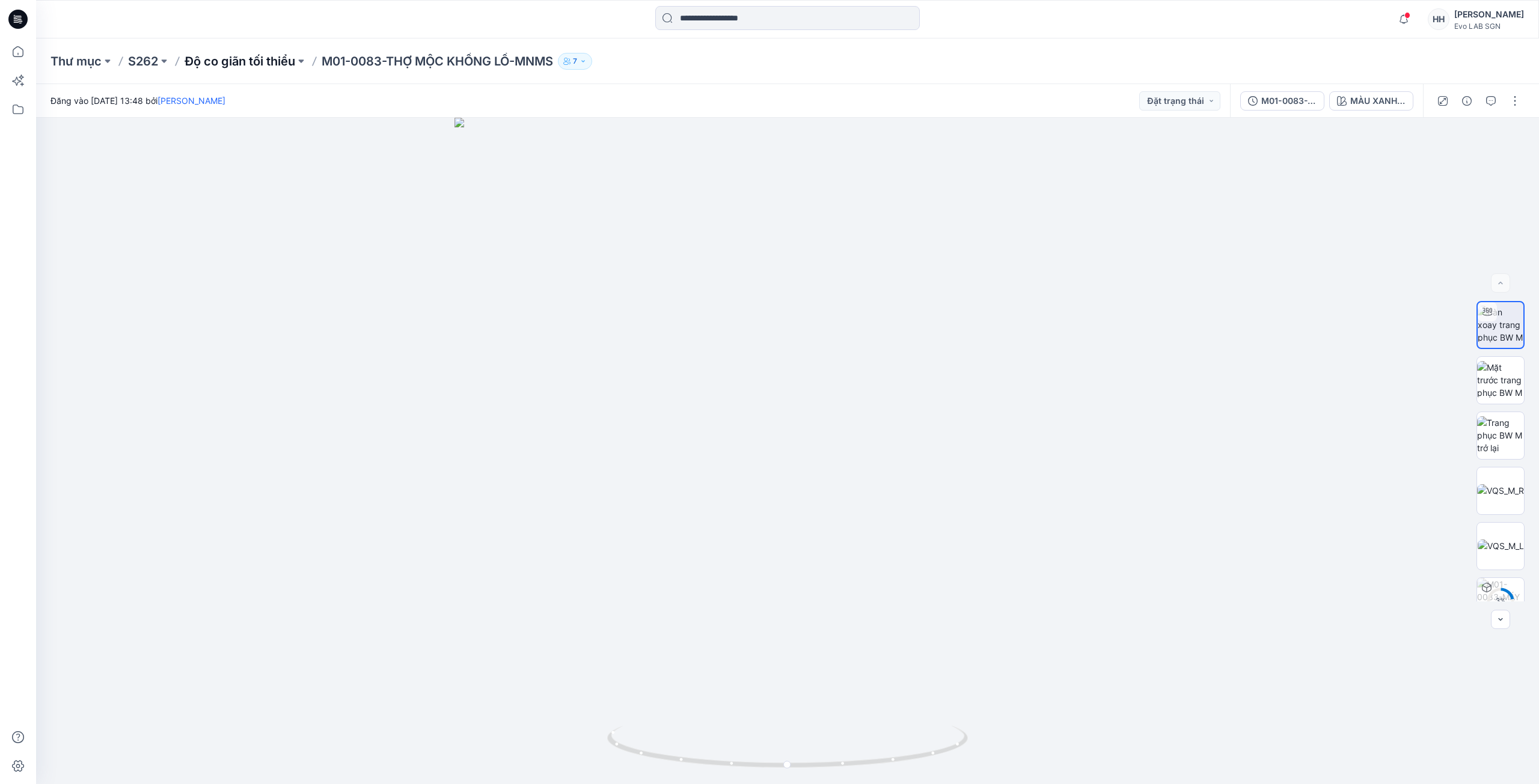
click at [256, 56] on font "Độ co giãn tối thiểu" at bounding box center [240, 62] width 110 height 14
